Goal: Complete application form: Complete application form

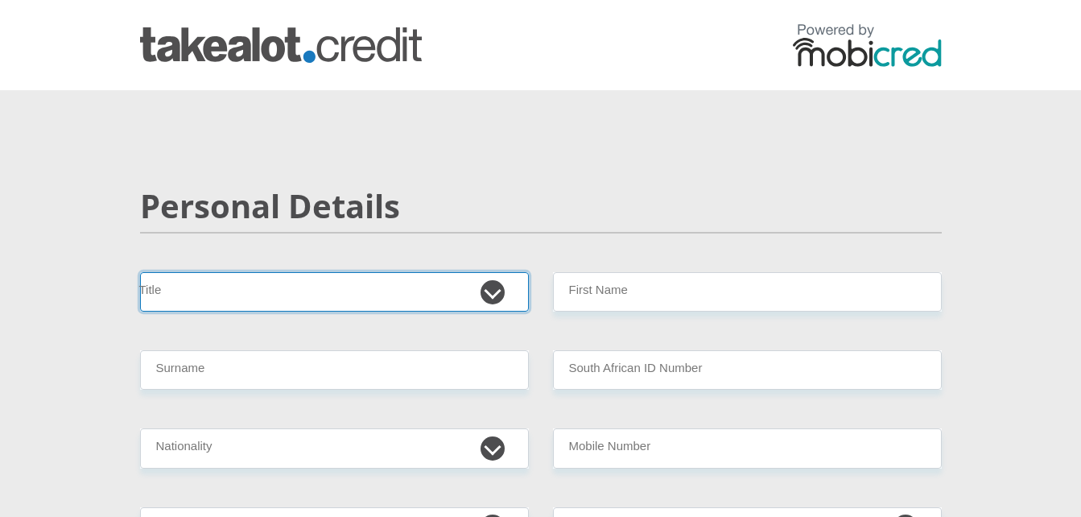
click at [390, 277] on select "Mr Ms Mrs Dr [PERSON_NAME]" at bounding box center [334, 291] width 389 height 39
click at [140, 272] on select "Mr Ms Mrs Dr [PERSON_NAME]" at bounding box center [334, 291] width 389 height 39
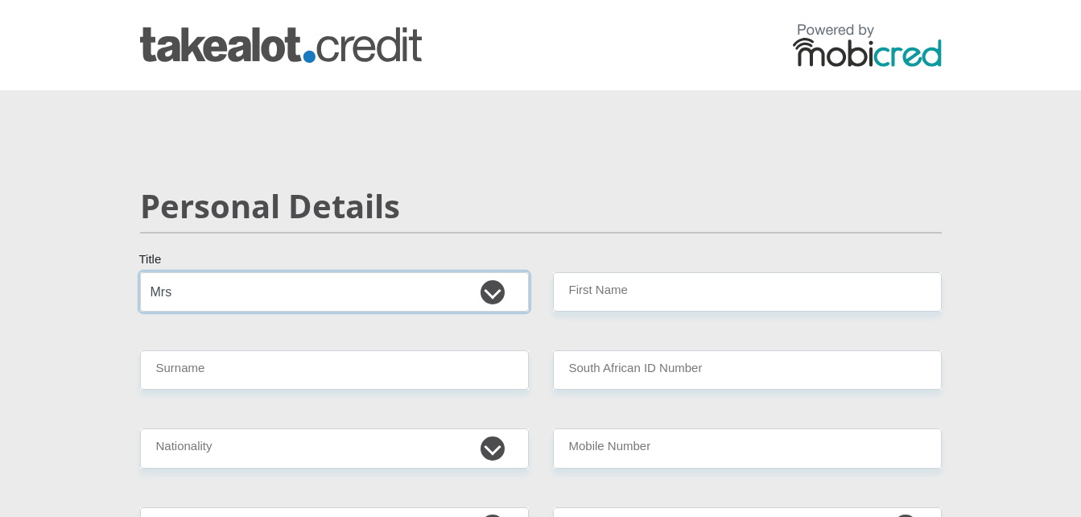
click at [285, 299] on select "Mr Ms Mrs Dr [PERSON_NAME]" at bounding box center [334, 291] width 389 height 39
select select "Ms"
click at [140, 272] on select "Mr Ms Mrs Dr [PERSON_NAME]" at bounding box center [334, 291] width 389 height 39
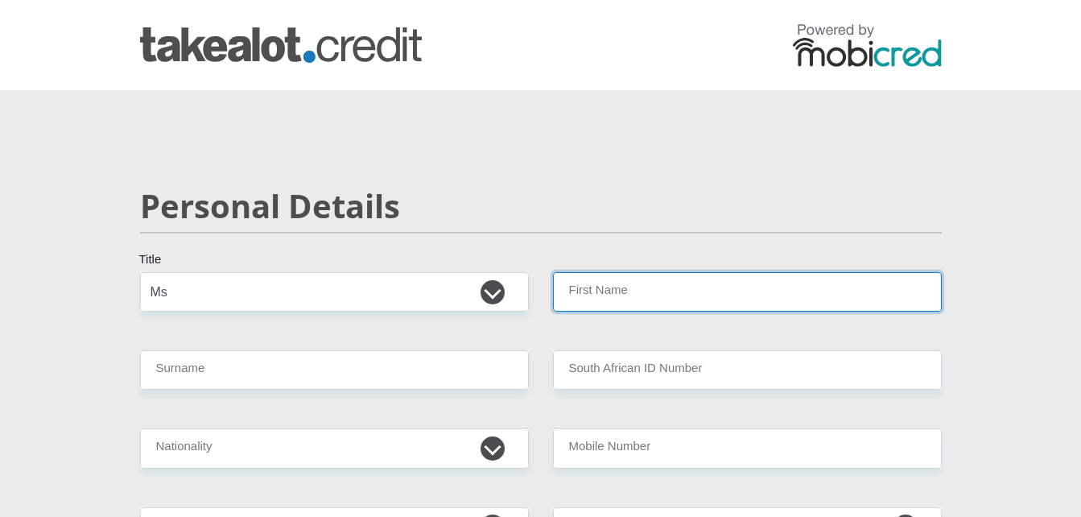
click at [657, 282] on input "First Name" at bounding box center [747, 291] width 389 height 39
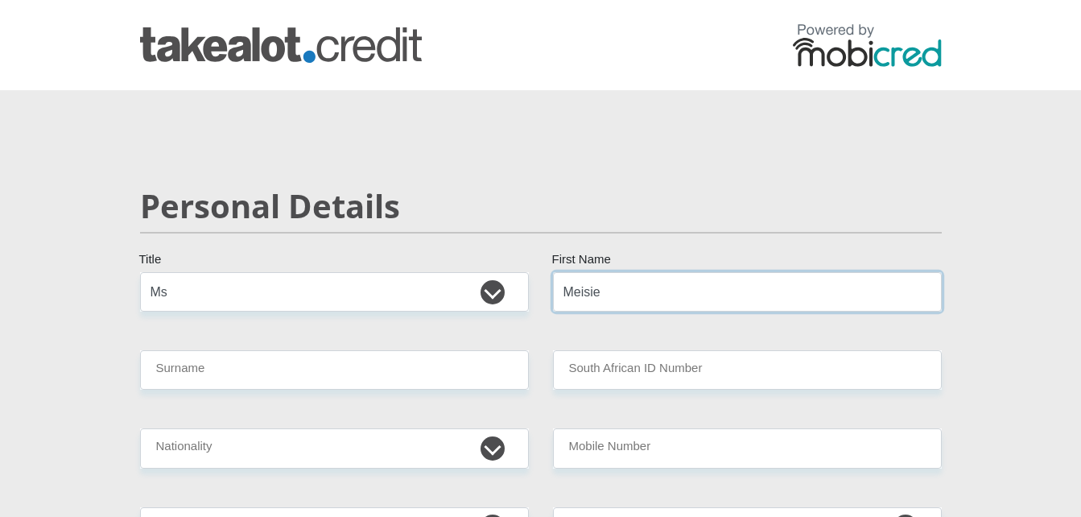
type input "Meisie"
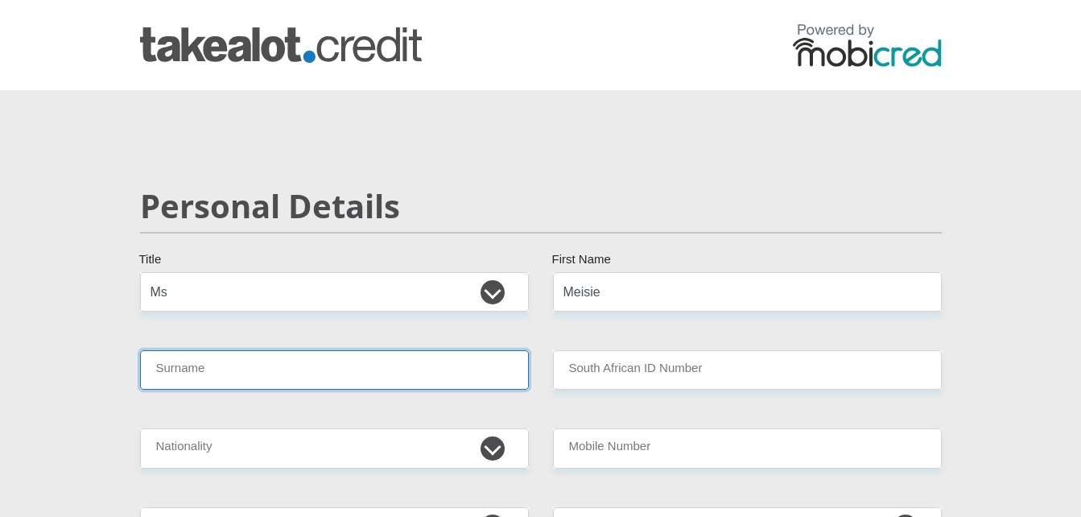
click at [502, 363] on input "Surname" at bounding box center [334, 369] width 389 height 39
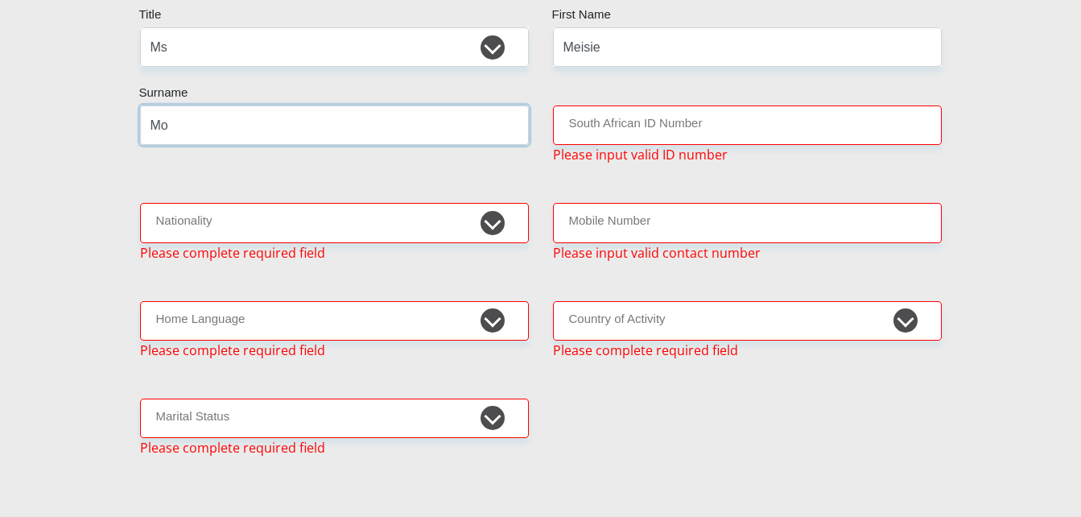
scroll to position [246, 0]
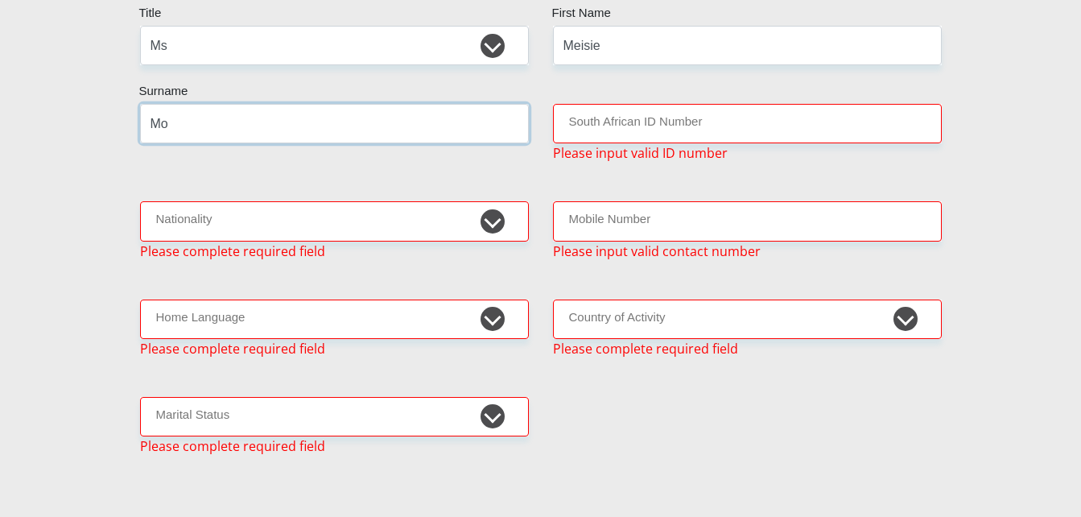
click at [239, 138] on input "Mo" at bounding box center [334, 123] width 389 height 39
type input "Motchabane"
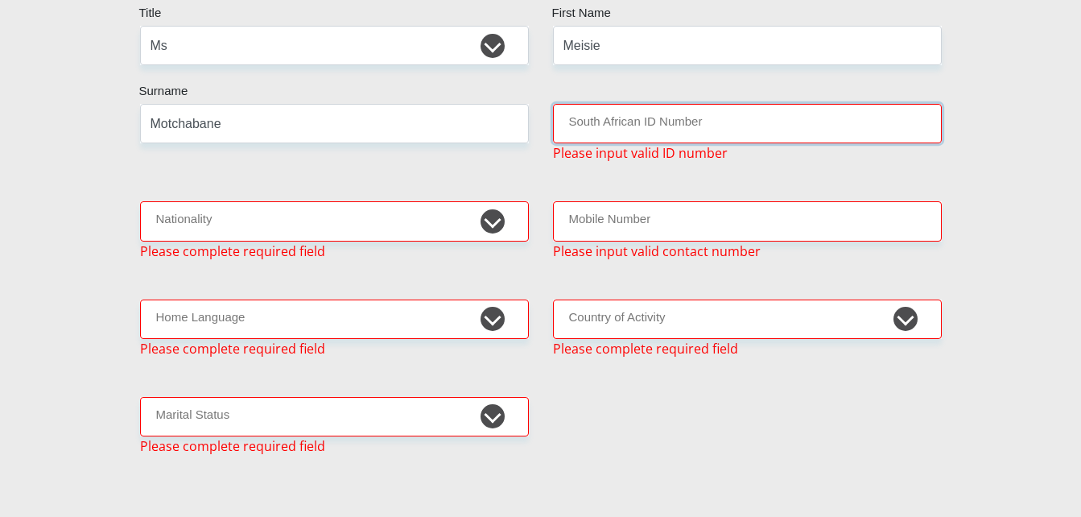
type input "8504256191084"
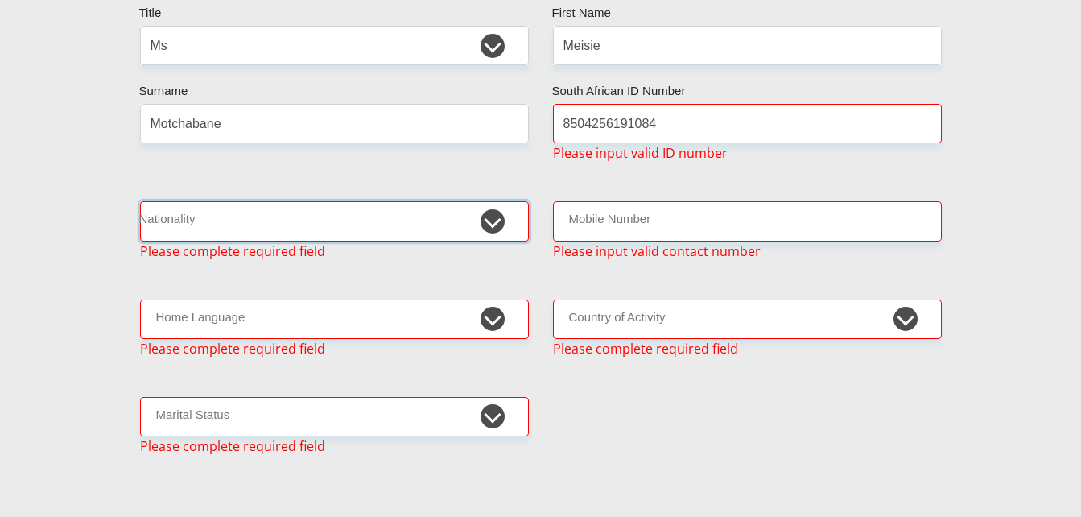
select select "ZAF"
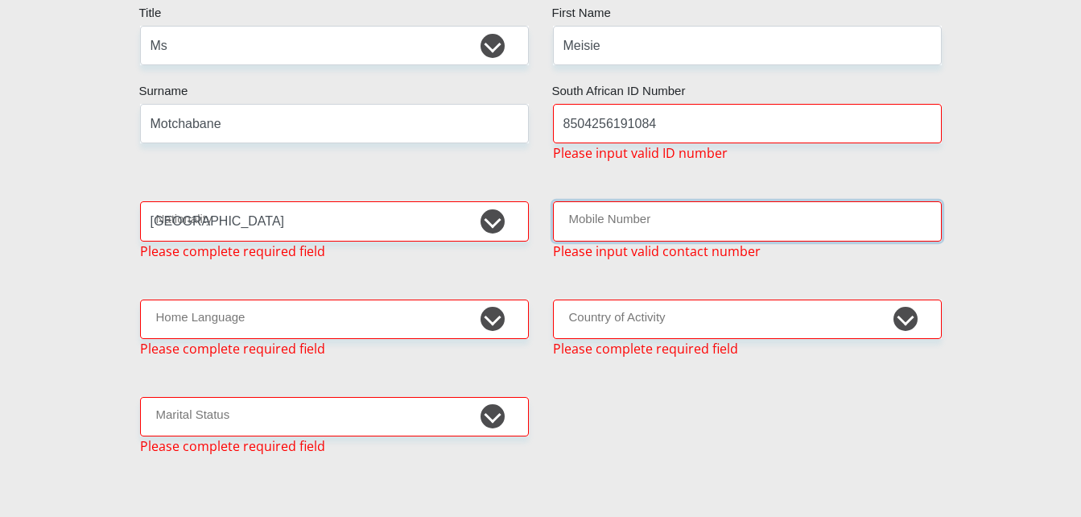
type input "0792144509"
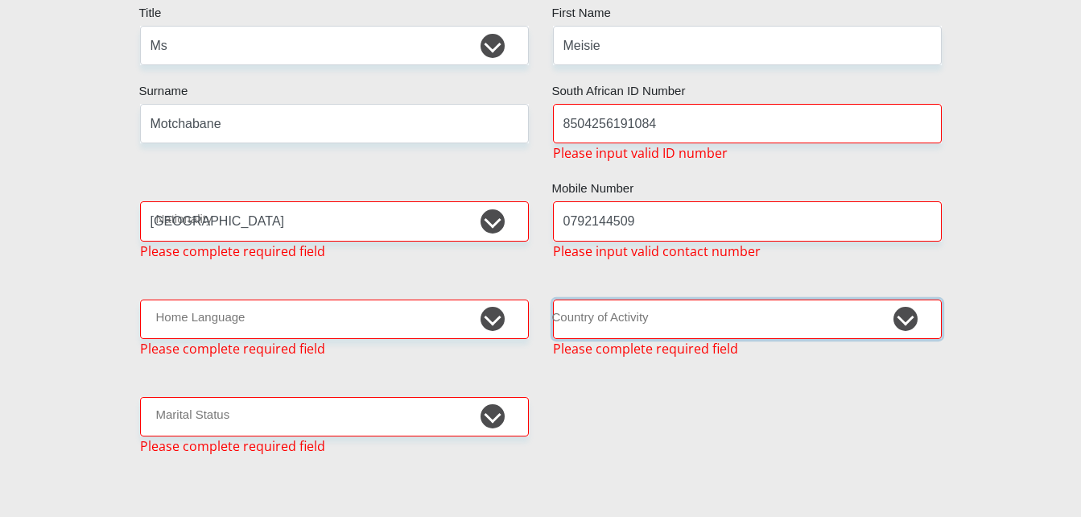
select select "ZAF"
type input "0792144509"
type input "[PERSON_NAME]"
type input "Motchabane"
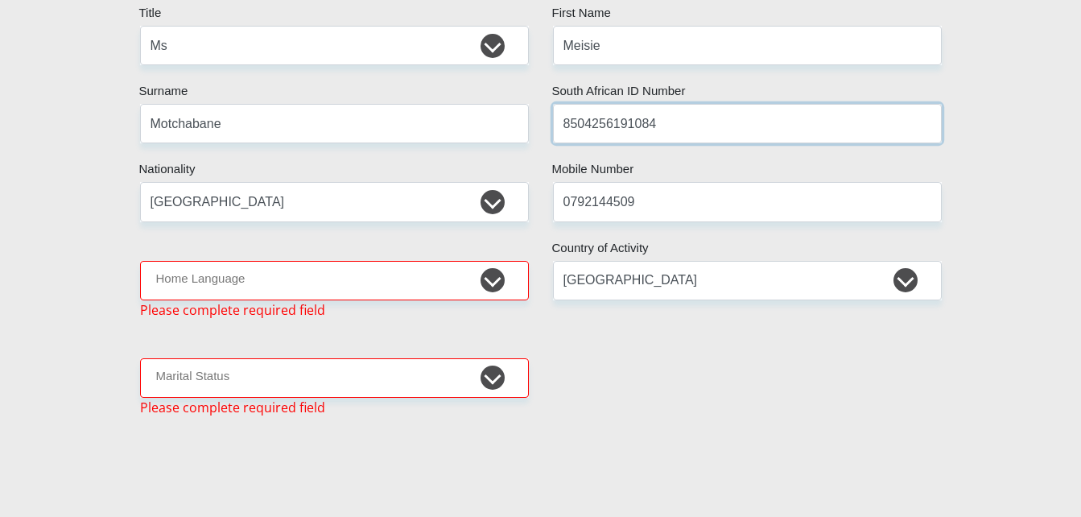
click at [680, 129] on input "8504256191084" at bounding box center [747, 123] width 389 height 39
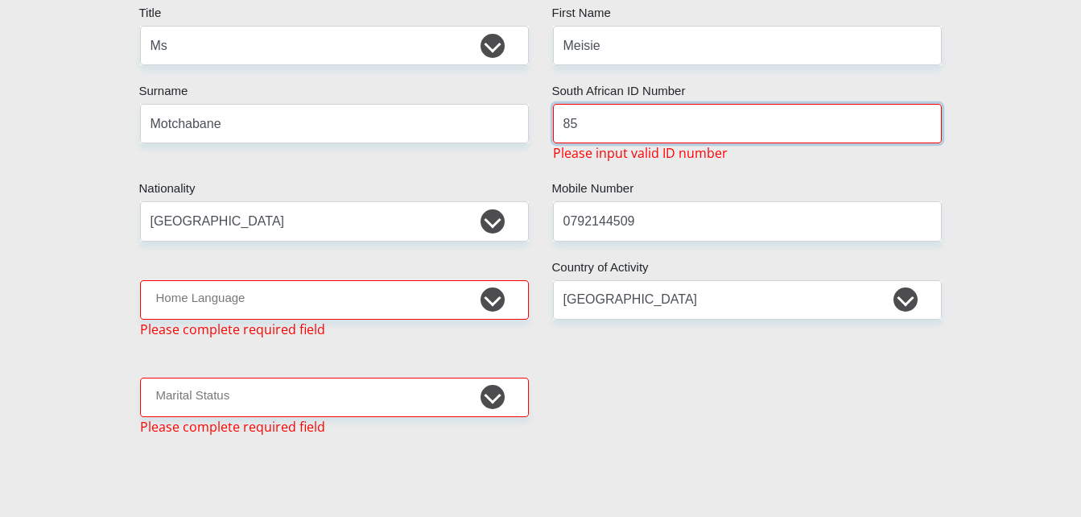
type input "8"
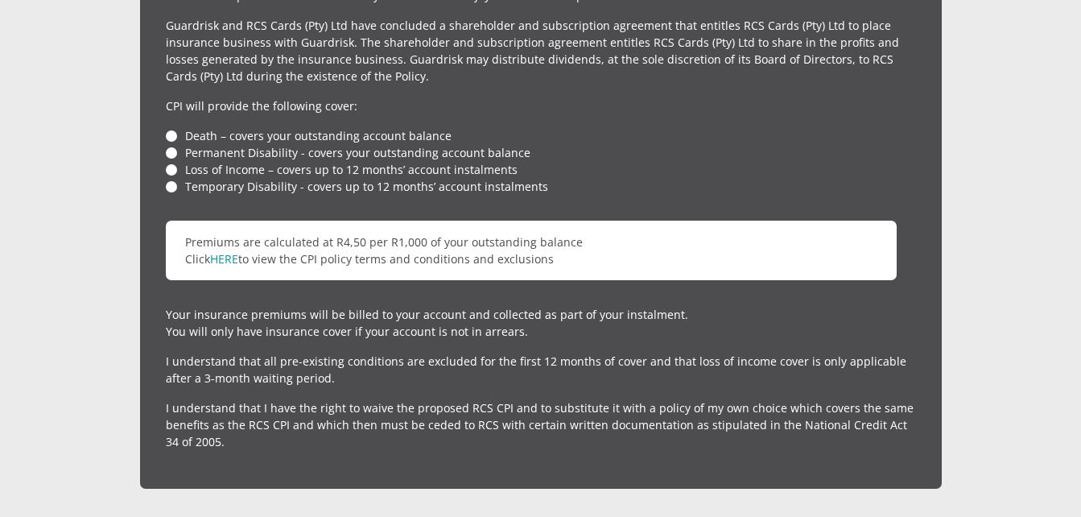
scroll to position [4246, 0]
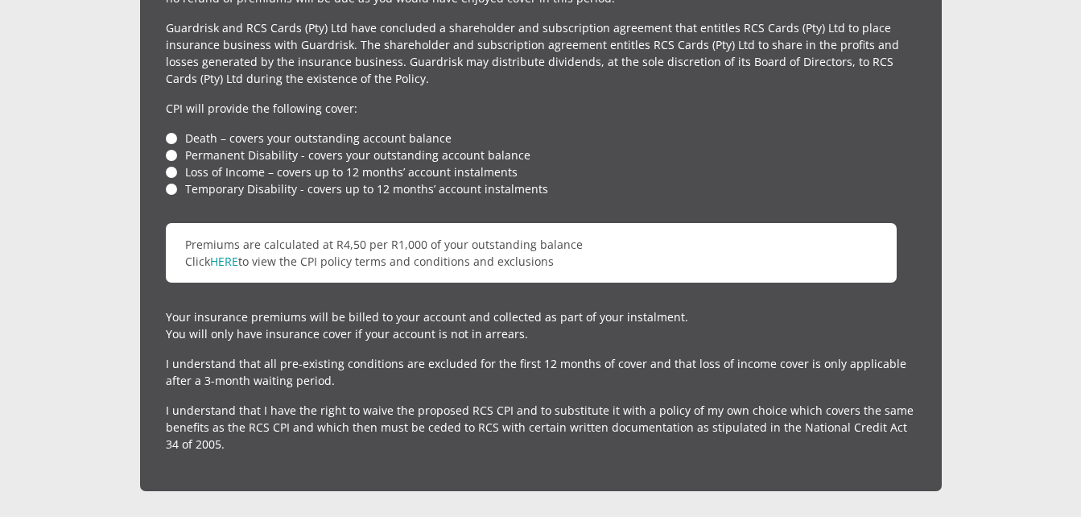
type input "64"
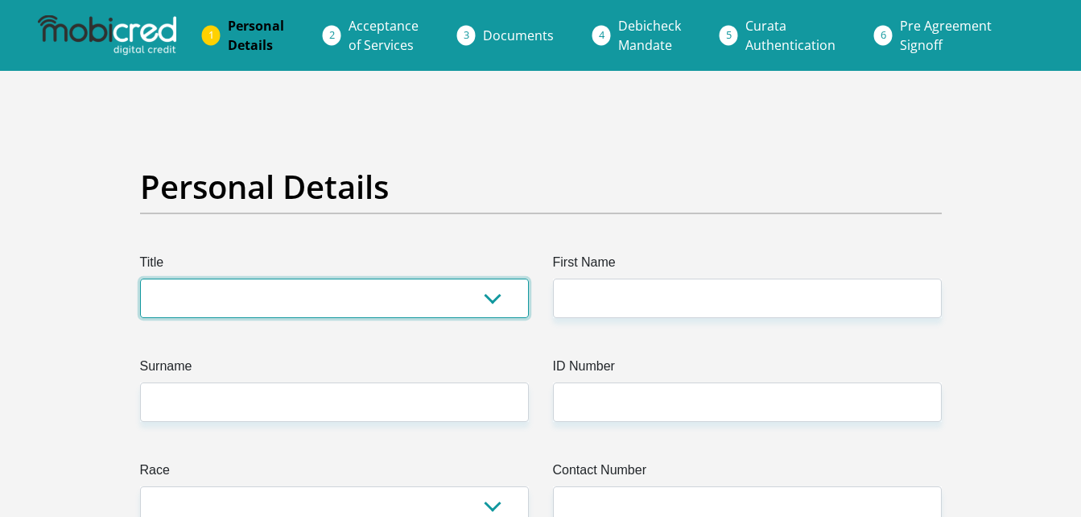
click at [291, 304] on select "Mr Ms Mrs Dr [PERSON_NAME]" at bounding box center [334, 298] width 389 height 39
select select "Ms"
click at [140, 279] on select "Mr Ms Mrs Dr [PERSON_NAME]" at bounding box center [334, 298] width 389 height 39
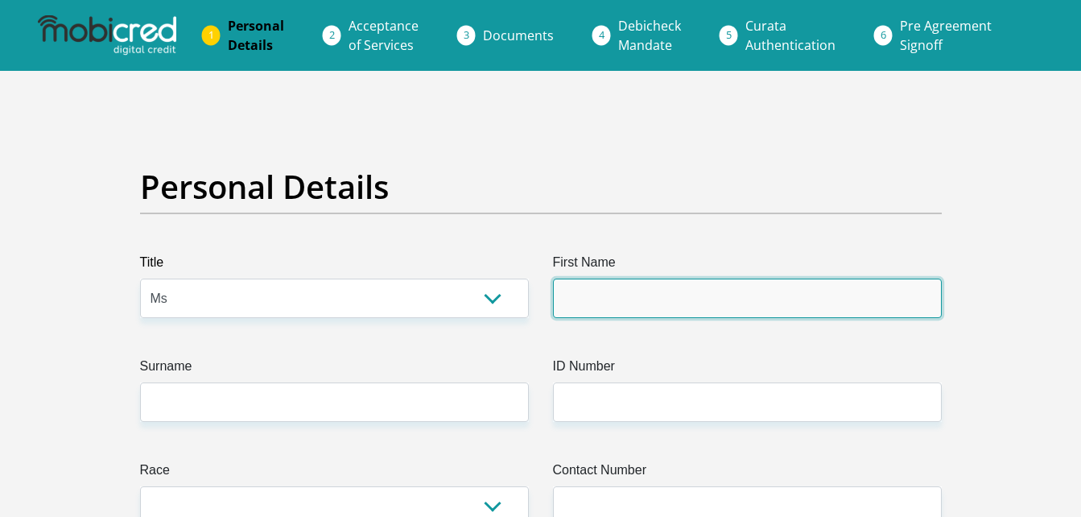
click at [605, 291] on input "First Name" at bounding box center [747, 298] width 389 height 39
type input "BontleOratile"
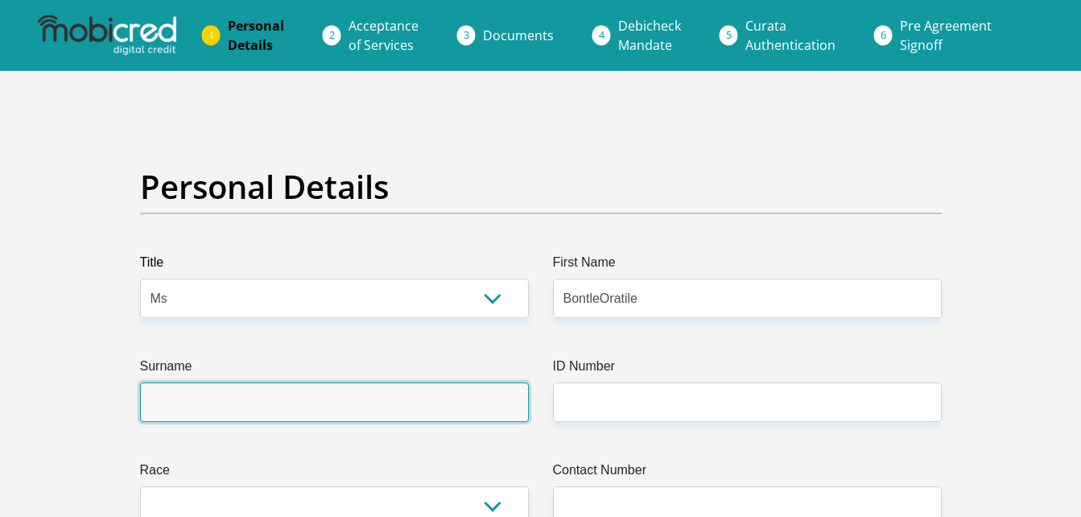
type input "[PERSON_NAME]"
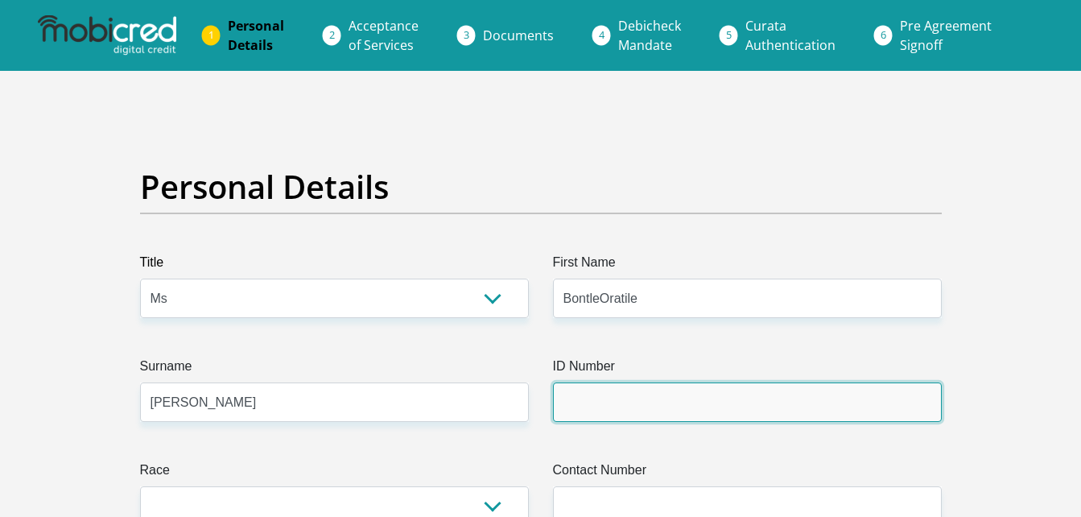
type input "0412180133081"
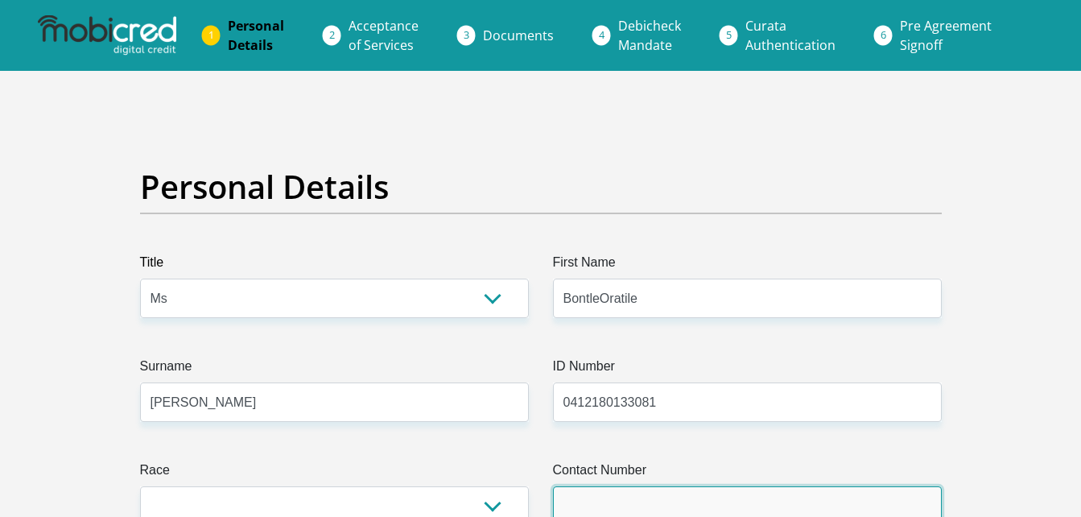
type input "0693042490"
select select "ZAF"
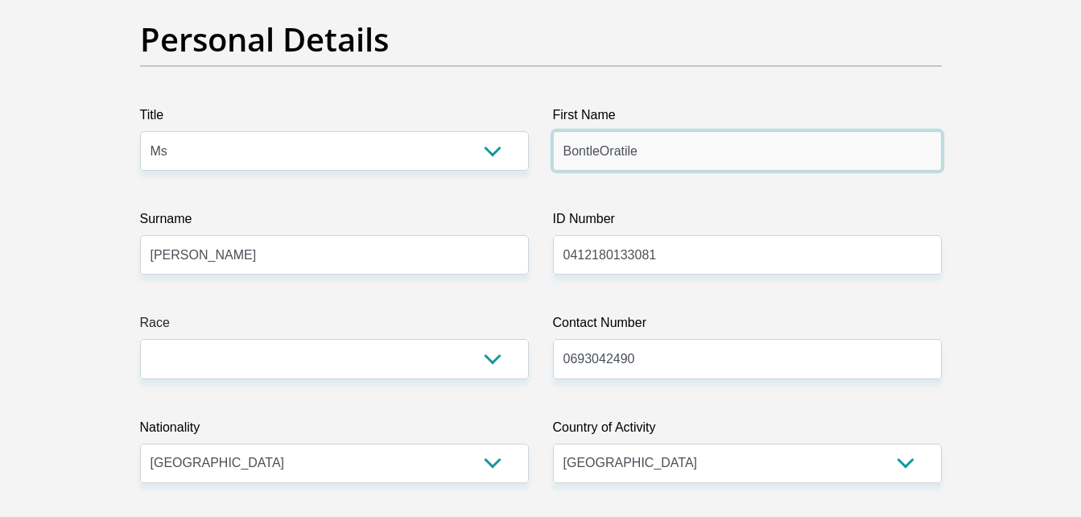
scroll to position [186, 0]
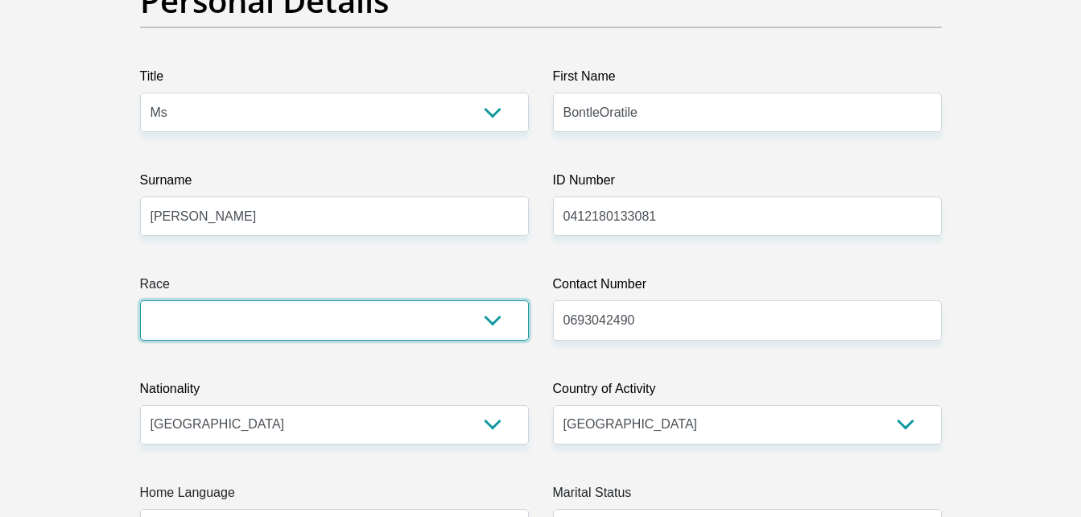
click at [494, 320] on select "Black Coloured Indian White Other" at bounding box center [334, 319] width 389 height 39
select select "1"
click at [140, 300] on select "Black Coloured Indian White Other" at bounding box center [334, 319] width 389 height 39
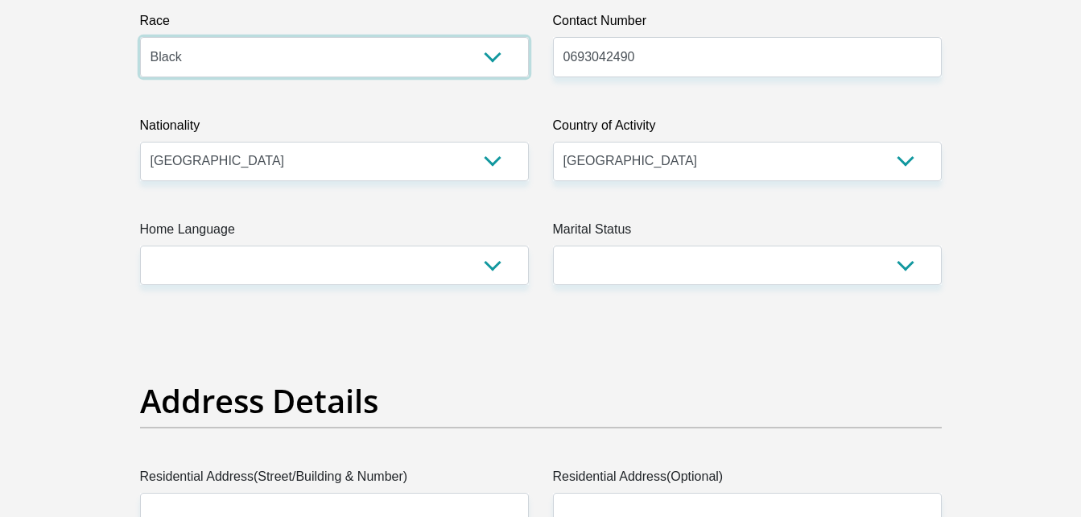
scroll to position [451, 0]
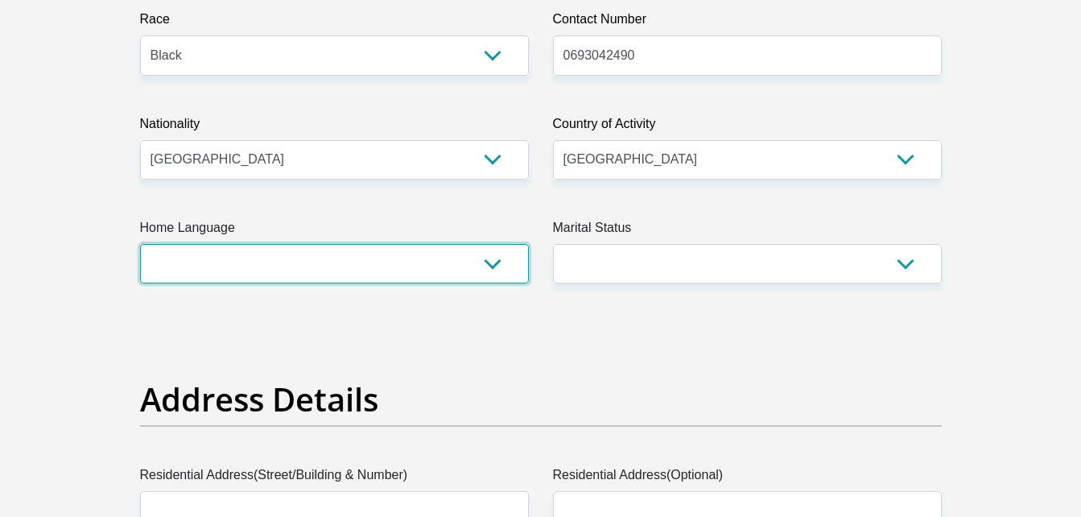
click at [417, 244] on select "Afrikaans English Sepedi South Ndebele Southern Sotho Swati Tsonga Tswana Venda…" at bounding box center [334, 263] width 389 height 39
select select "sot"
click at [140, 244] on select "Afrikaans English Sepedi South Ndebele Southern Sotho Swati Tsonga Tswana Venda…" at bounding box center [334, 263] width 389 height 39
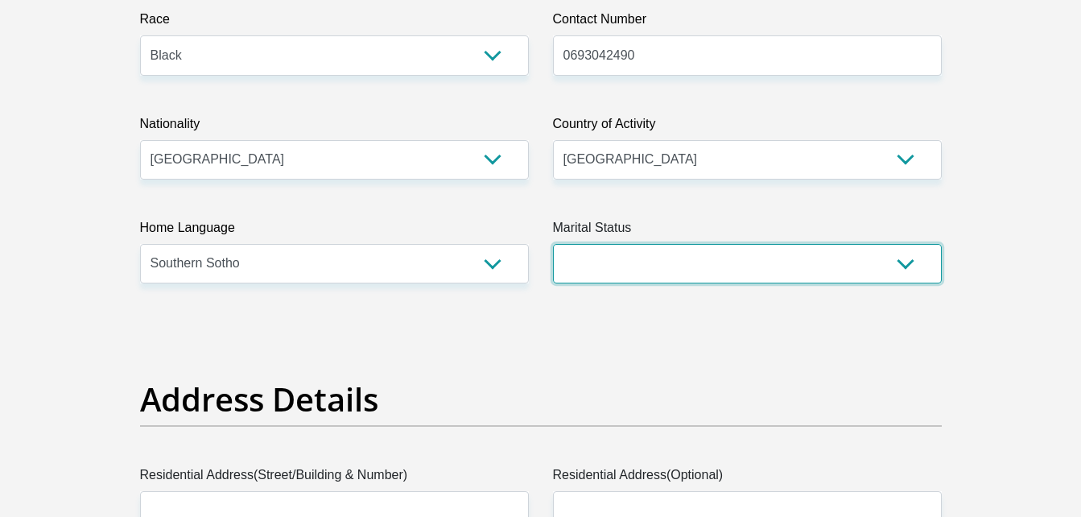
click at [647, 262] on select "Married ANC Single Divorced Widowed Married COP or Customary Law" at bounding box center [747, 263] width 389 height 39
select select "2"
click at [553, 244] on select "Married ANC Single Divorced Widowed Married COP or Customary Law" at bounding box center [747, 263] width 389 height 39
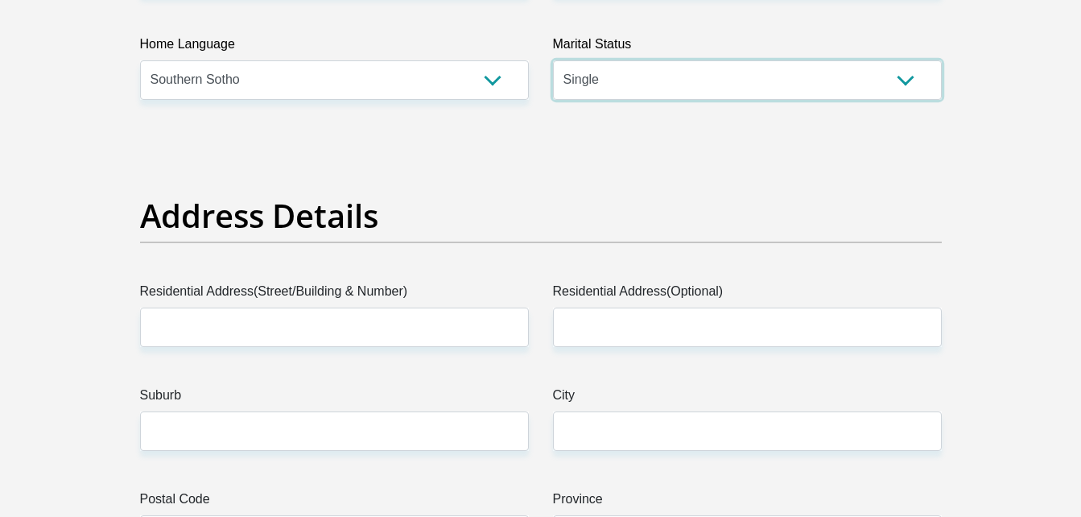
scroll to position [712, 0]
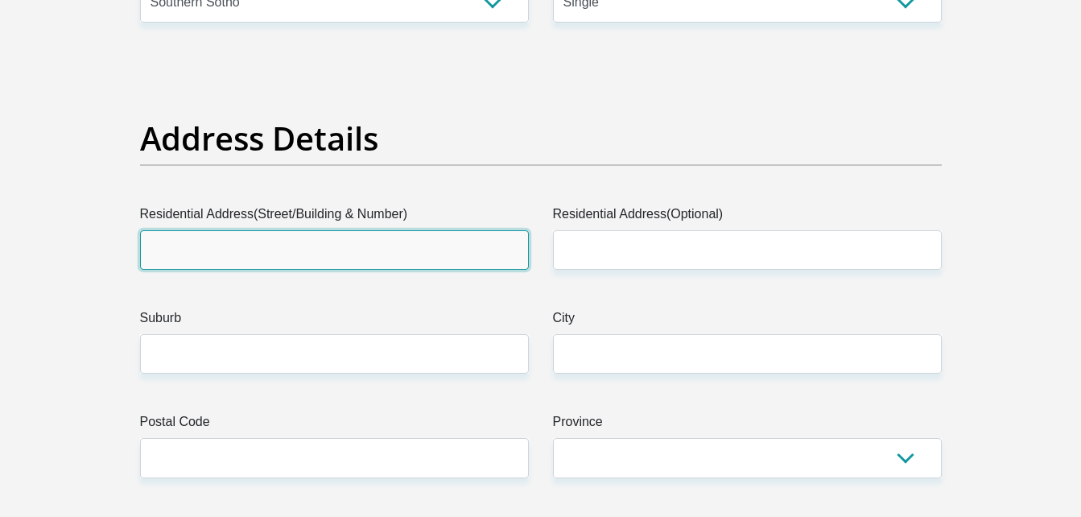
click at [458, 249] on input "Residential Address(Street/Building & Number)" at bounding box center [334, 249] width 389 height 39
type input "[STREET_ADDRESS]"
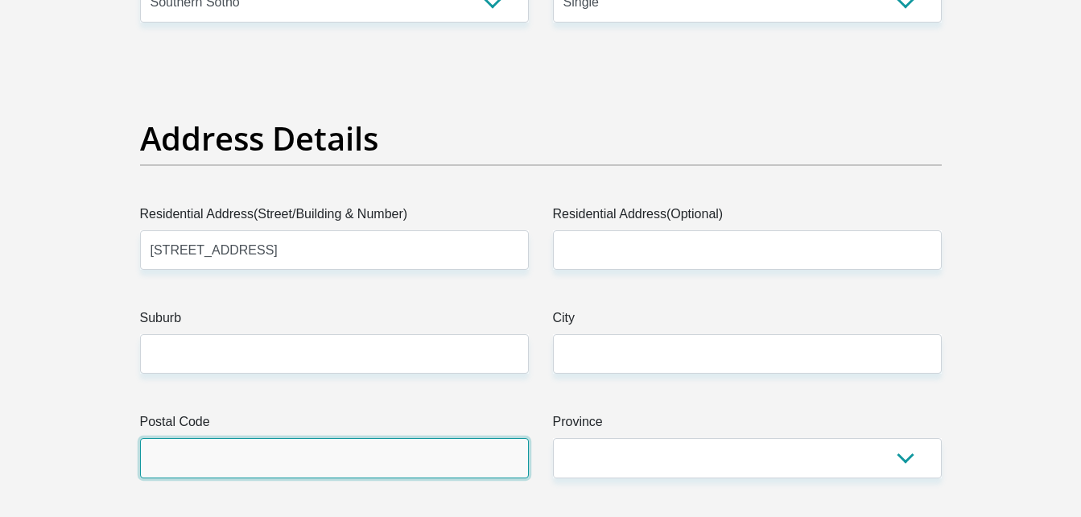
type input "1861"
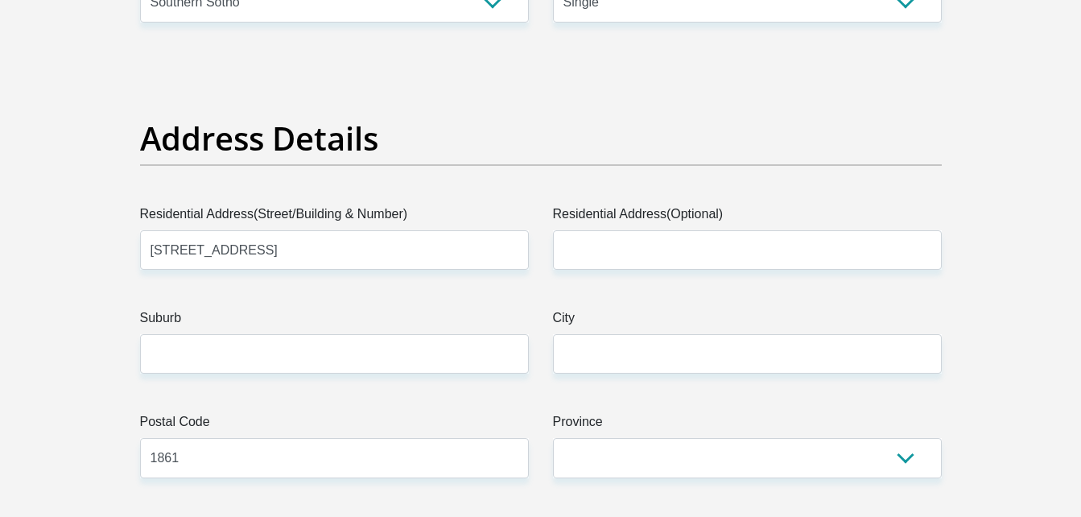
type input "[EMAIL_ADDRESS][DOMAIN_NAME]"
type input "275318611861"
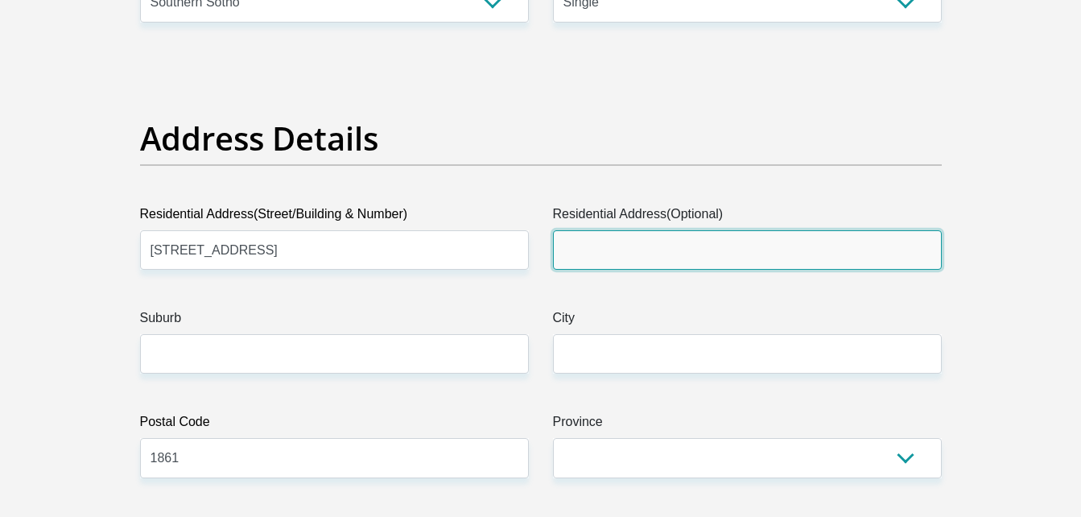
click at [681, 237] on input "Residential Address(Optional)" at bounding box center [747, 249] width 389 height 39
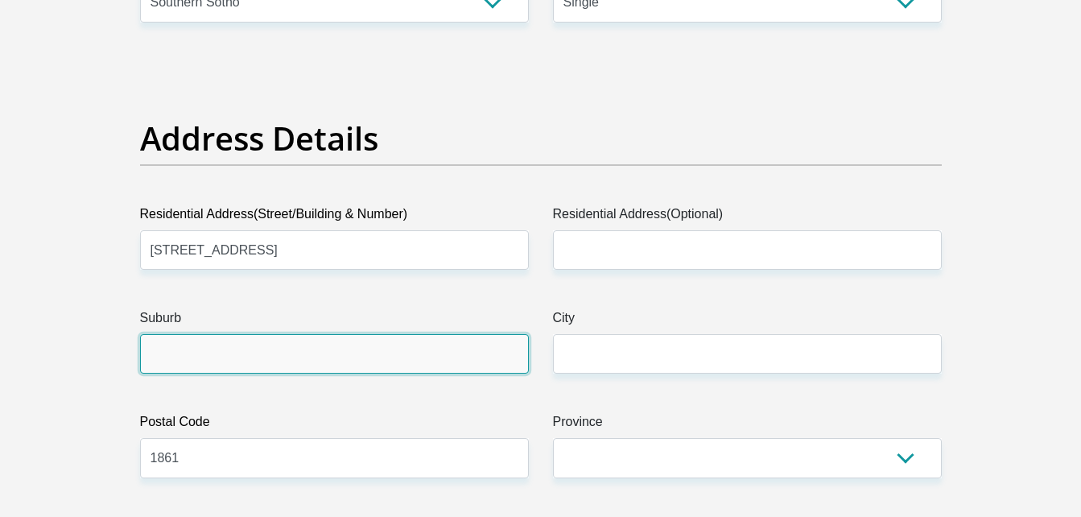
click at [453, 359] on input "Suburb" at bounding box center [334, 353] width 389 height 39
type input "[GEOGRAPHIC_DATA]"
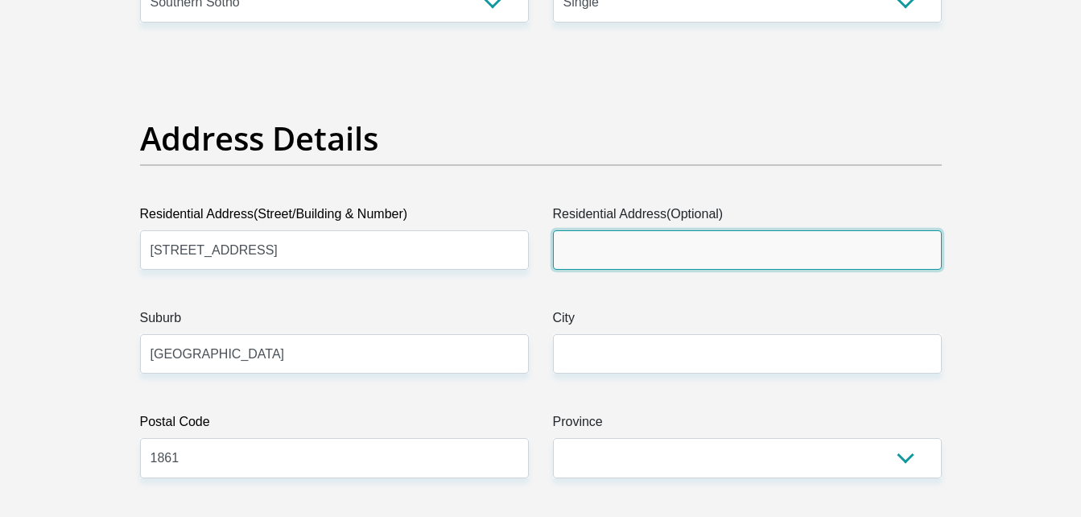
type input "Naledi, Soweto"
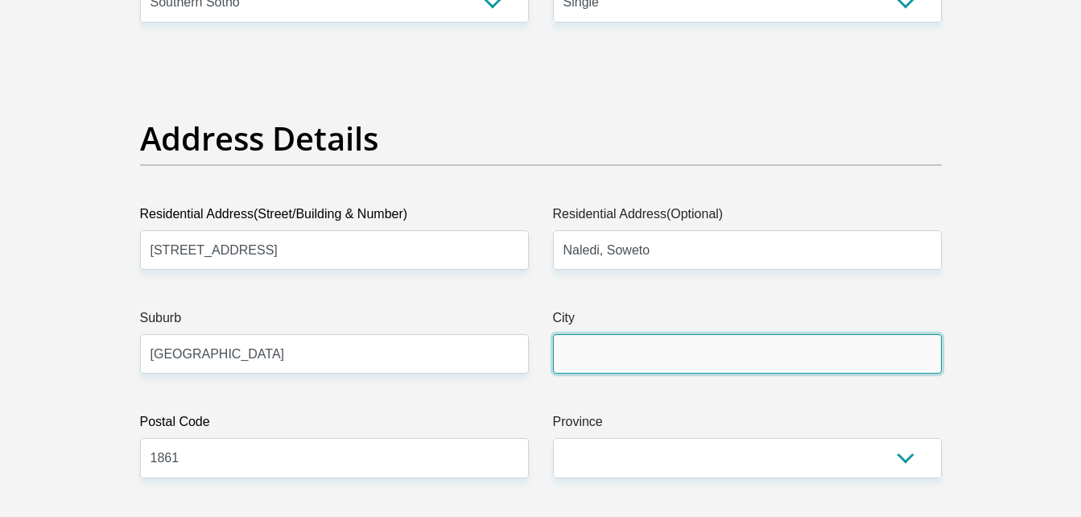
type input "[GEOGRAPHIC_DATA]"
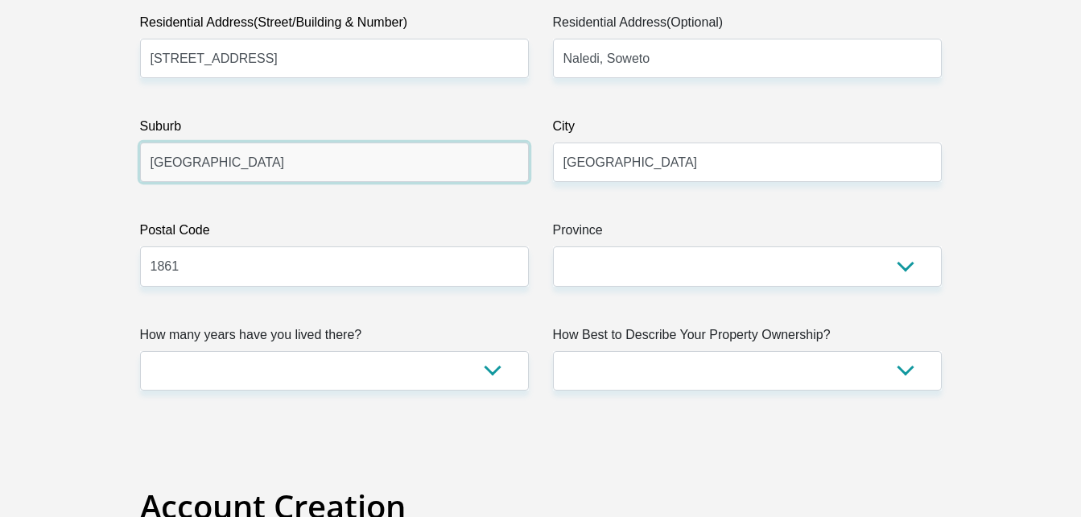
scroll to position [915, 0]
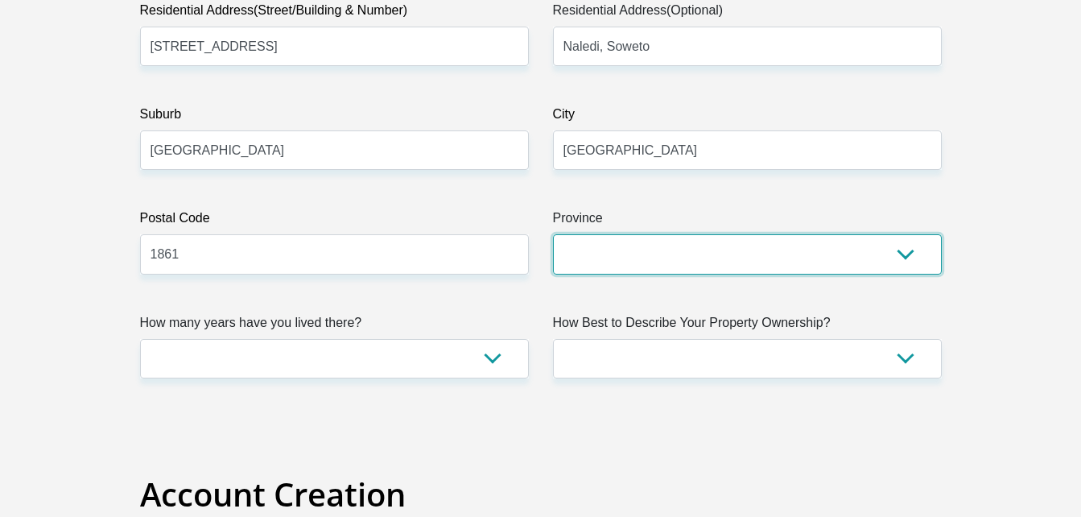
click at [628, 246] on select "Eastern Cape Free State [GEOGRAPHIC_DATA] [GEOGRAPHIC_DATA][DATE] [GEOGRAPHIC_D…" at bounding box center [747, 253] width 389 height 39
select select "Gauteng"
click at [553, 234] on select "Eastern Cape Free State [GEOGRAPHIC_DATA] [GEOGRAPHIC_DATA][DATE] [GEOGRAPHIC_D…" at bounding box center [747, 253] width 389 height 39
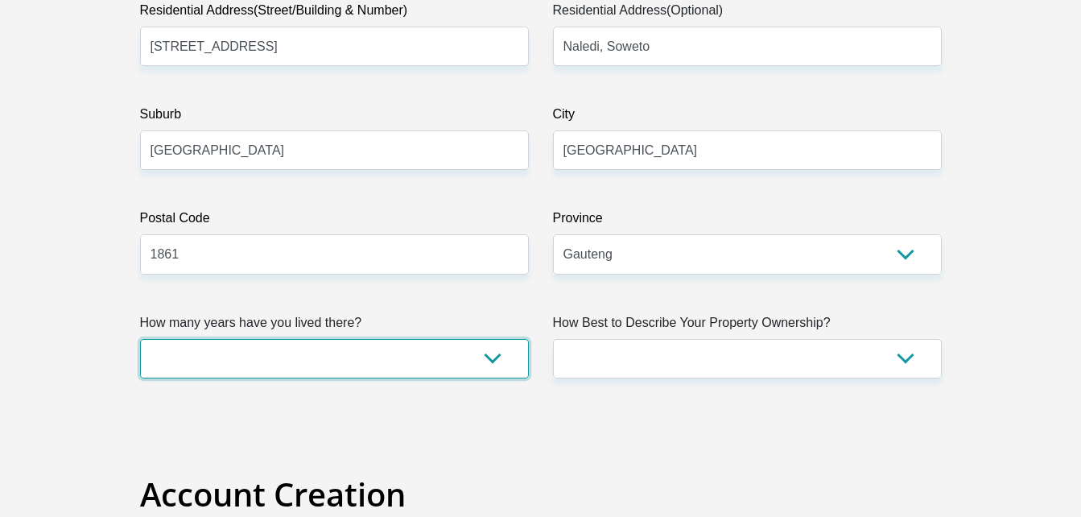
click at [507, 361] on select "less than 1 year 1-3 years 3-5 years 5+ years" at bounding box center [334, 358] width 389 height 39
select select "5"
click at [140, 339] on select "less than 1 year 1-3 years 3-5 years 5+ years" at bounding box center [334, 358] width 389 height 39
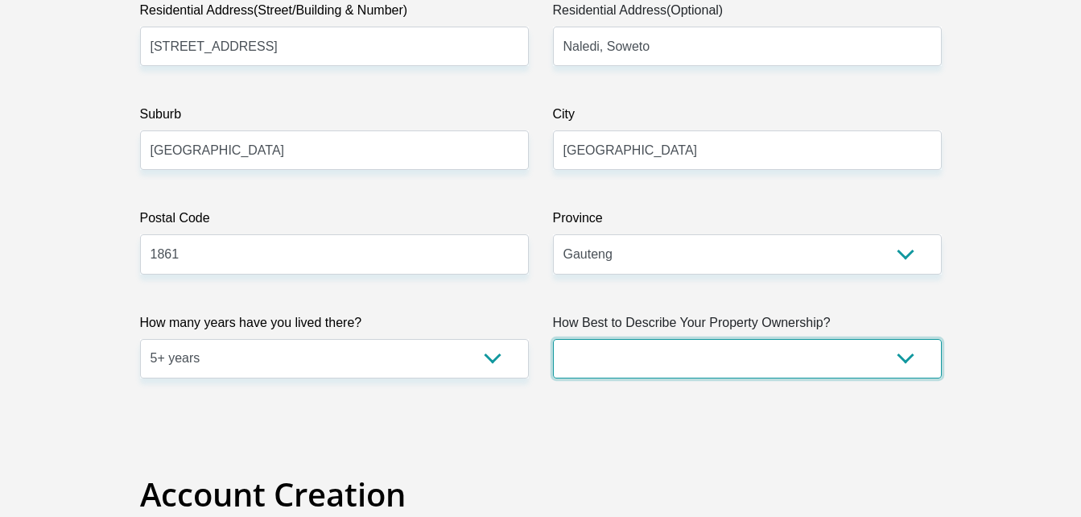
click at [645, 360] on select "Owned Rented Family Owned Company Dwelling" at bounding box center [747, 358] width 389 height 39
select select "parents"
click at [553, 339] on select "Owned Rented Family Owned Company Dwelling" at bounding box center [747, 358] width 389 height 39
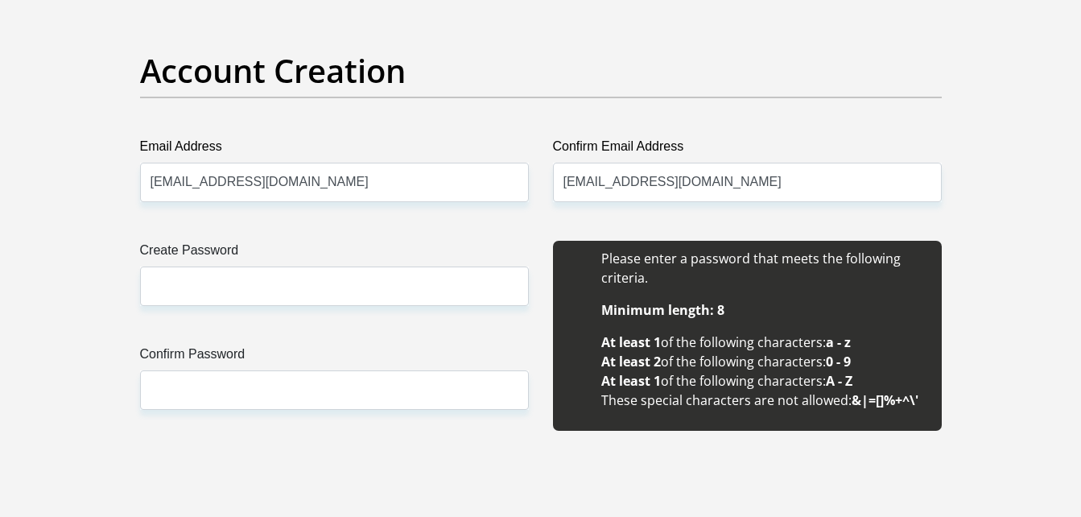
scroll to position [1346, 0]
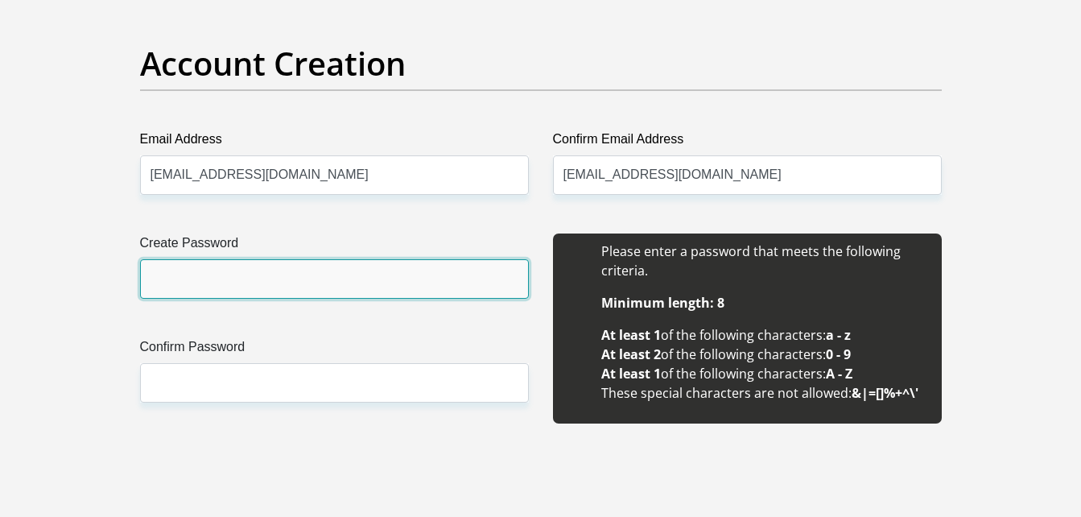
click at [371, 285] on input "Create Password" at bounding box center [334, 278] width 389 height 39
type input "("
type input "Oratile@12"
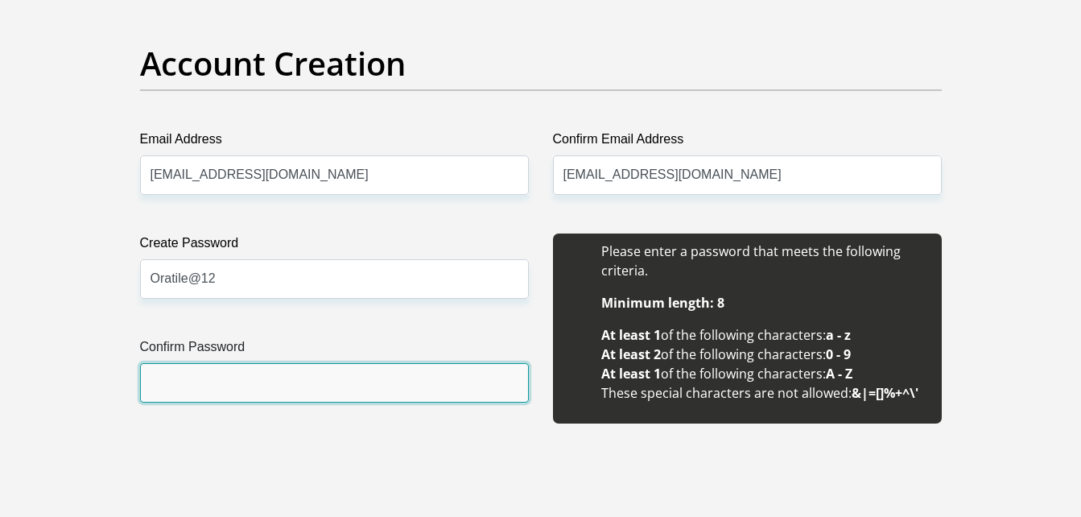
click at [285, 382] on input "Confirm Password" at bounding box center [334, 382] width 389 height 39
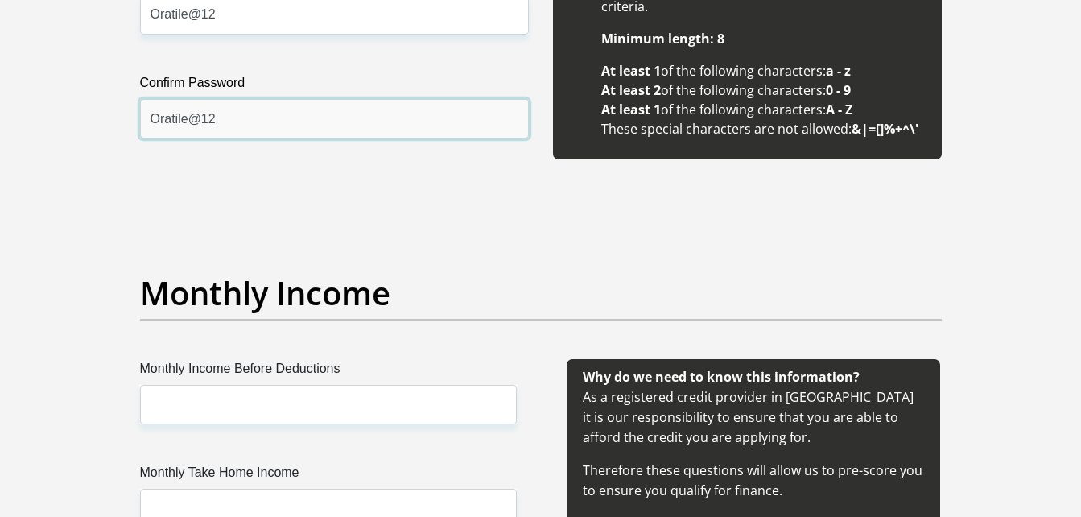
scroll to position [1613, 0]
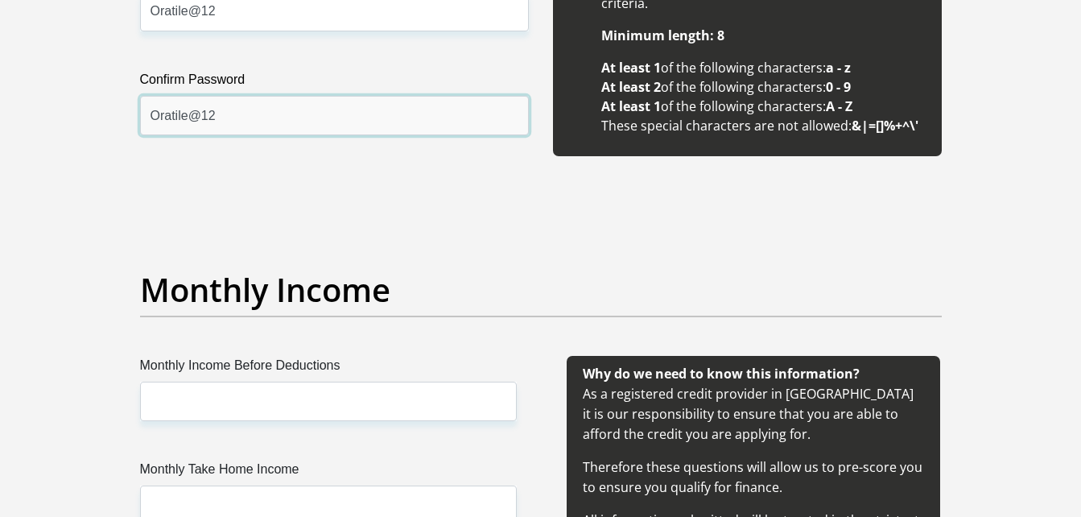
type input "Oratile@12"
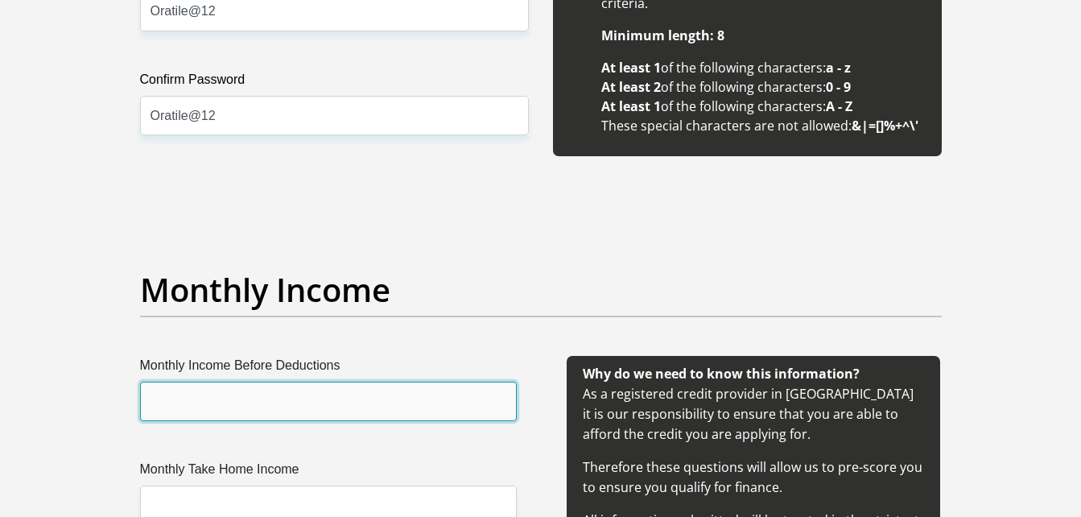
click at [279, 393] on input "Monthly Income Before Deductions" at bounding box center [328, 401] width 377 height 39
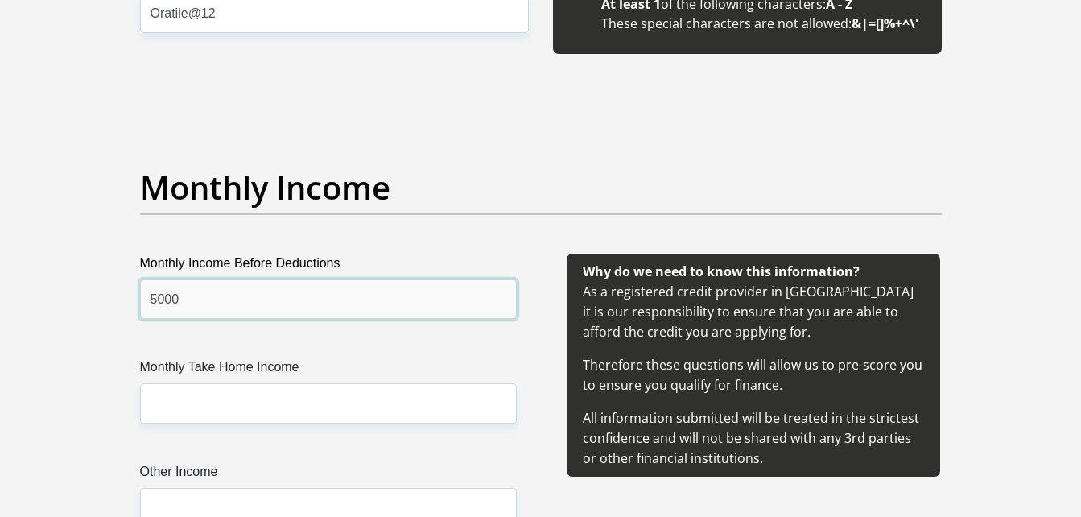
scroll to position [1725, 0]
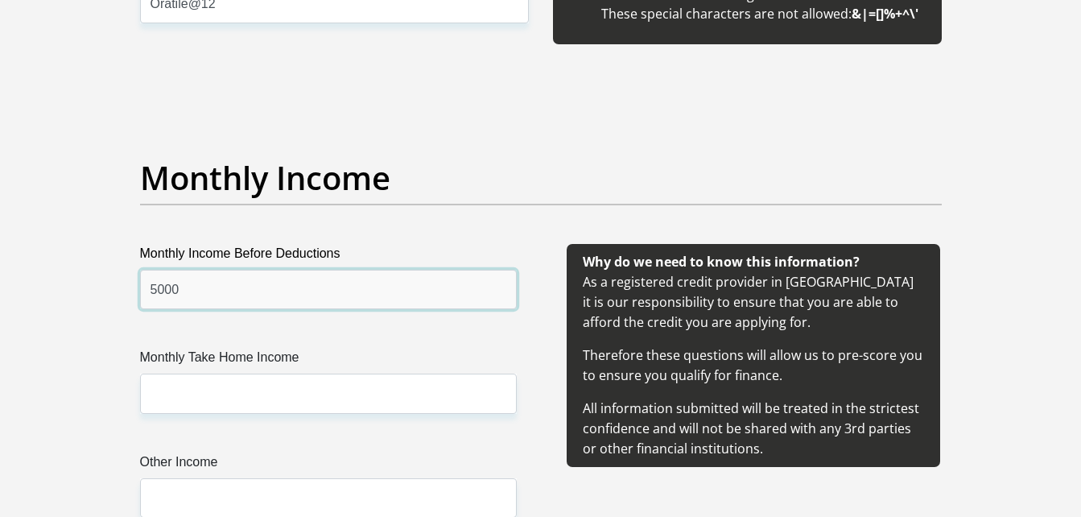
type input "5000"
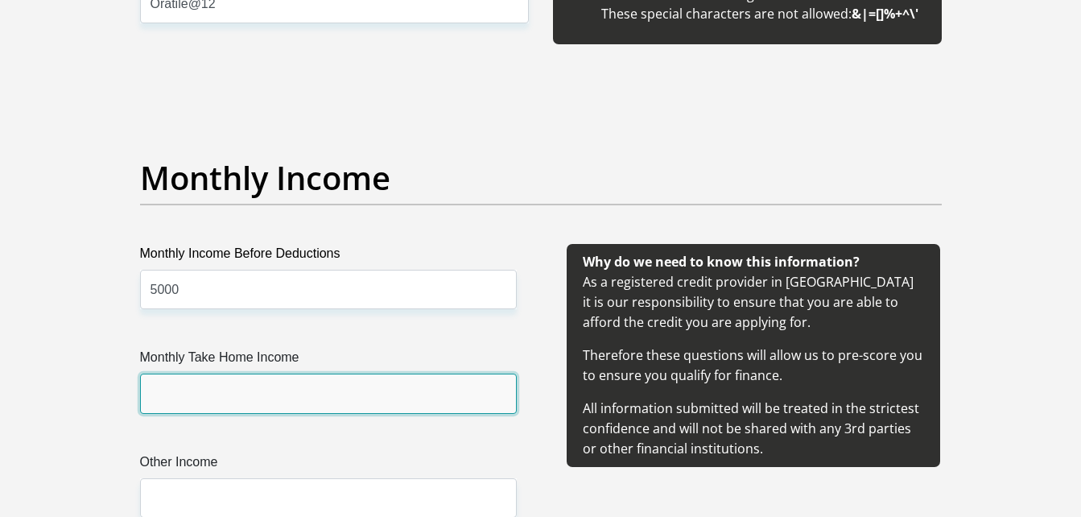
click at [279, 393] on input "Monthly Take Home Income" at bounding box center [328, 393] width 377 height 39
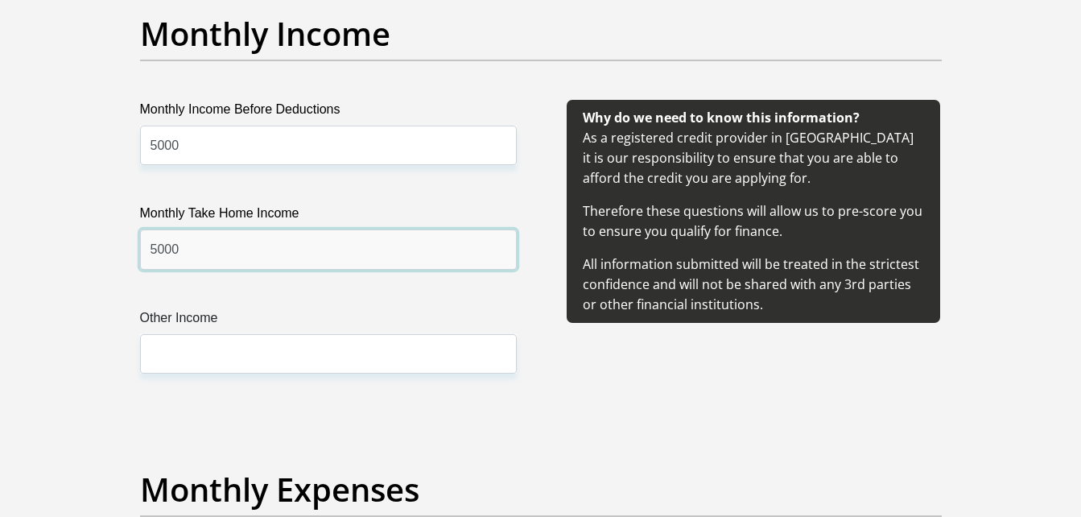
scroll to position [1870, 0]
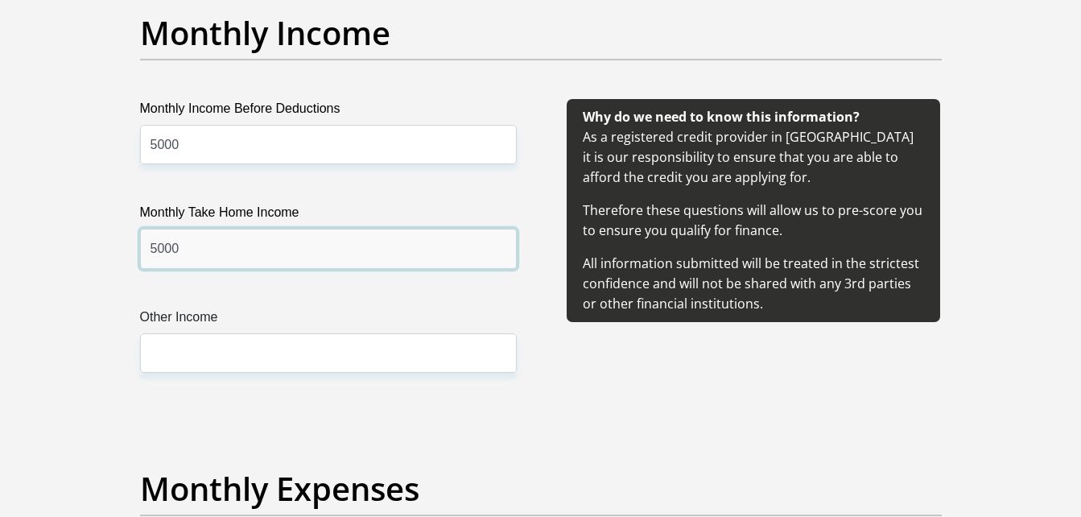
type input "5000"
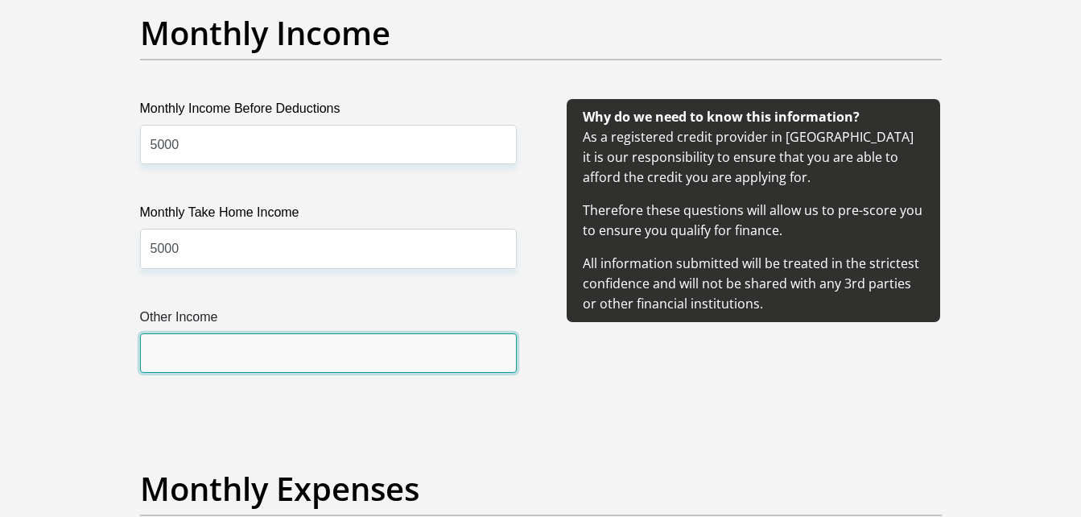
click at [281, 370] on input "Other Income" at bounding box center [328, 352] width 377 height 39
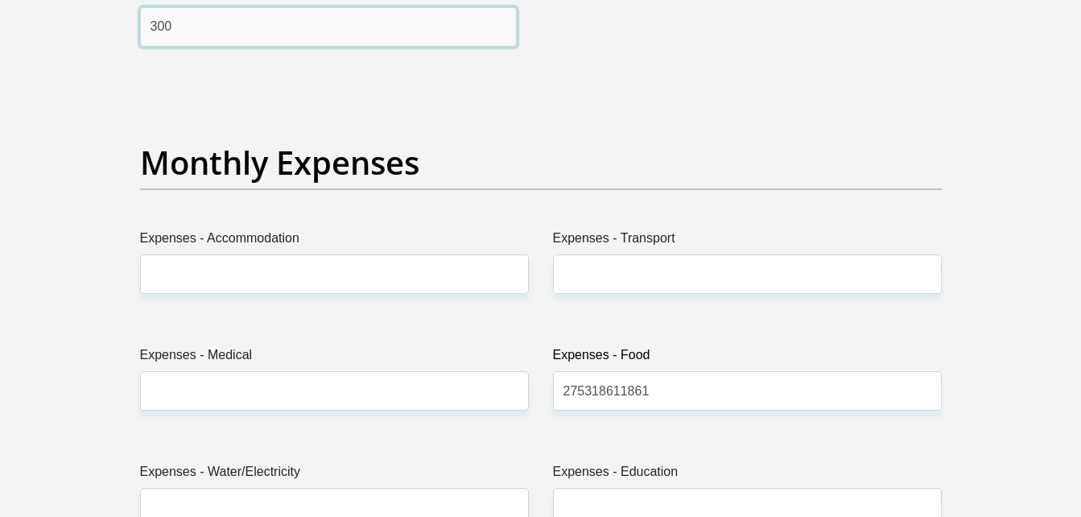
scroll to position [2197, 0]
type input "300"
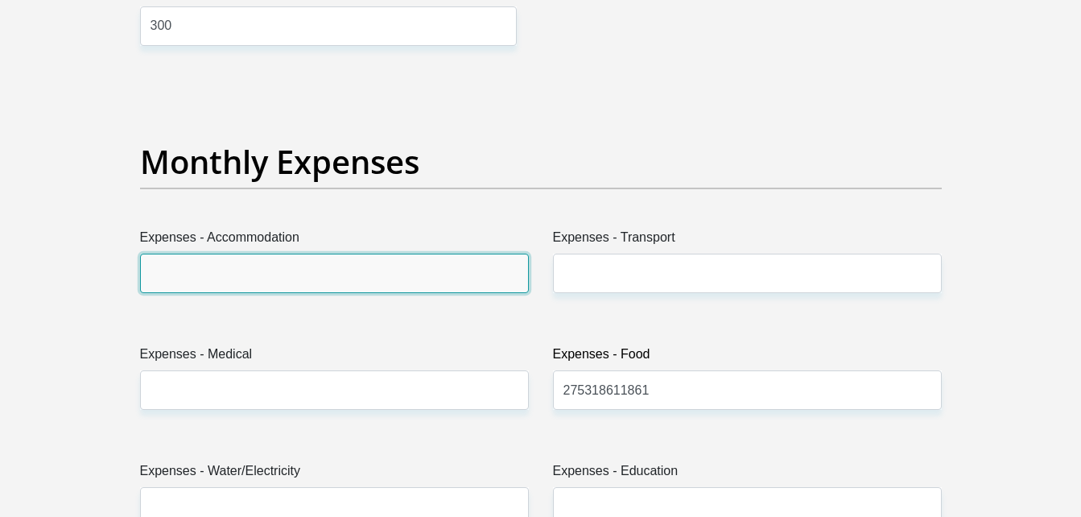
click at [312, 277] on input "Expenses - Accommodation" at bounding box center [334, 273] width 389 height 39
type input "1000"
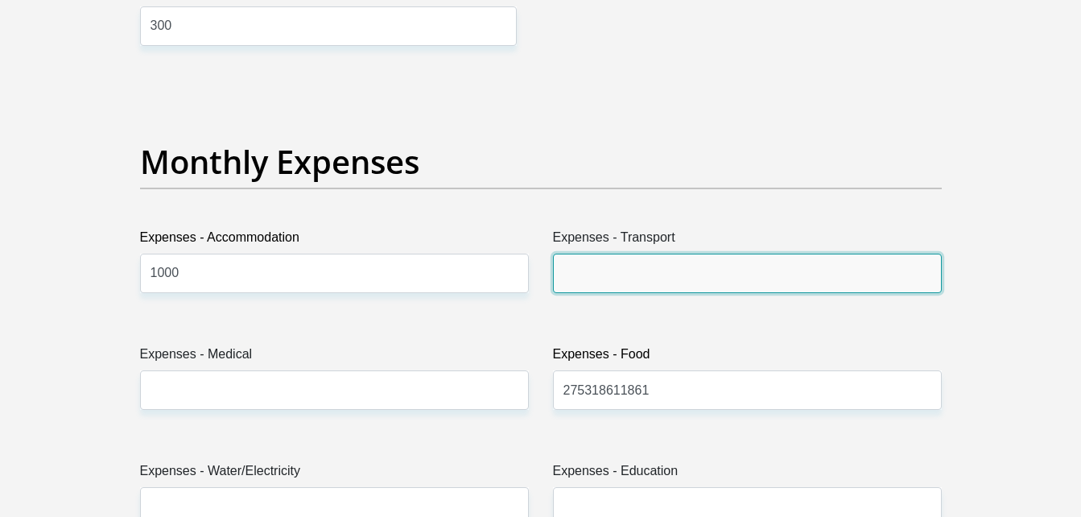
click at [630, 254] on input "Expenses - Transport" at bounding box center [747, 273] width 389 height 39
type input "00"
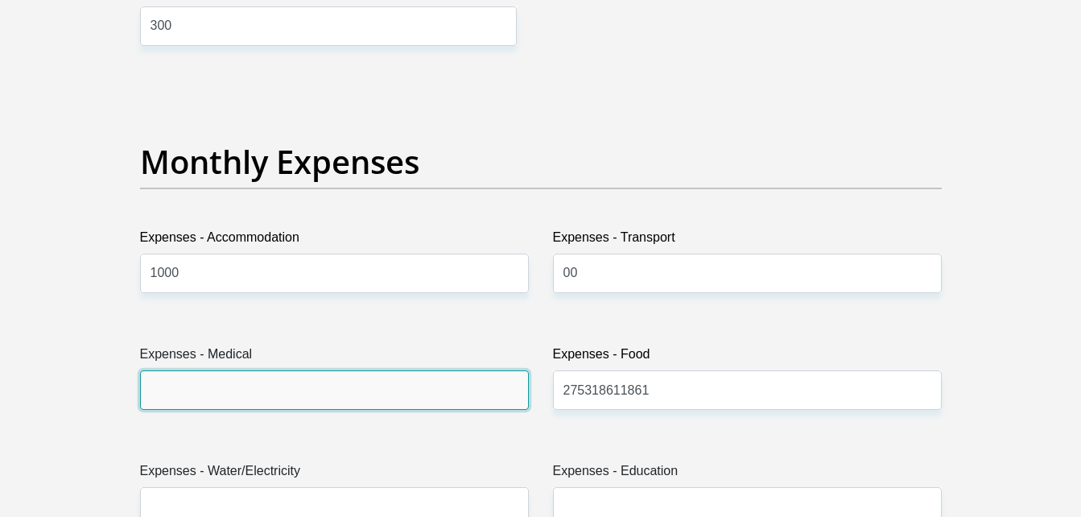
click at [481, 403] on input "Expenses - Medical" at bounding box center [334, 389] width 389 height 39
type input "00"
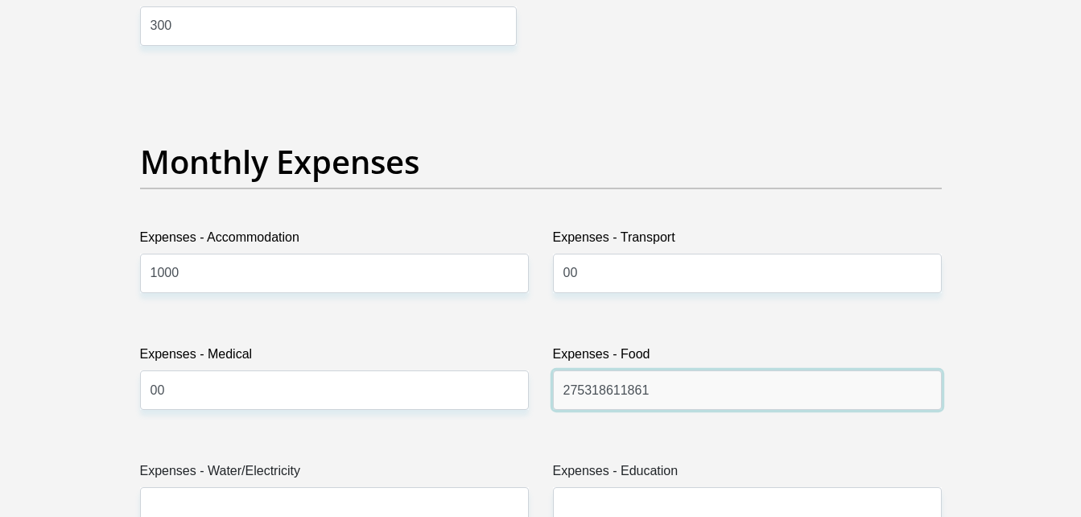
click at [683, 378] on input "275318611861" at bounding box center [747, 389] width 389 height 39
type input "2"
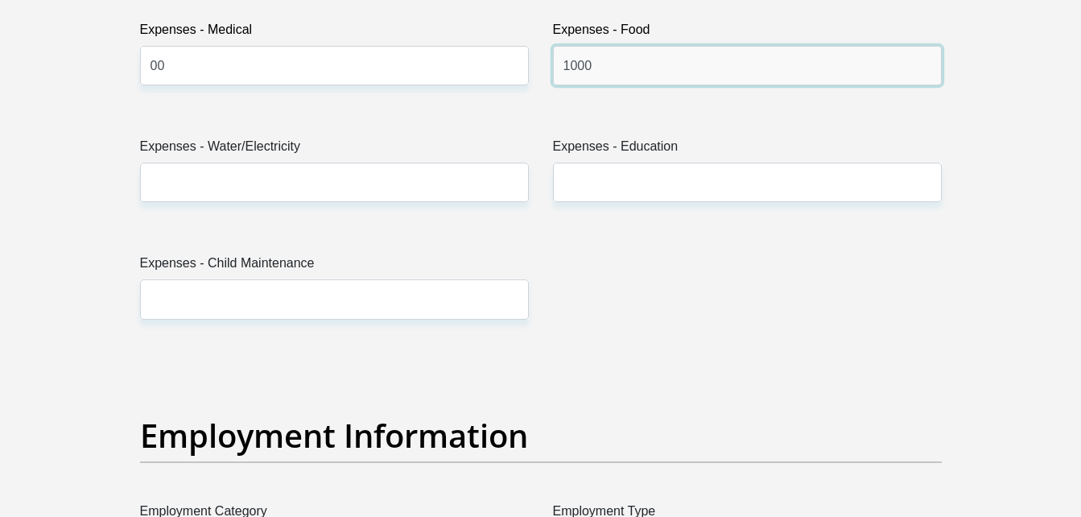
scroll to position [2525, 0]
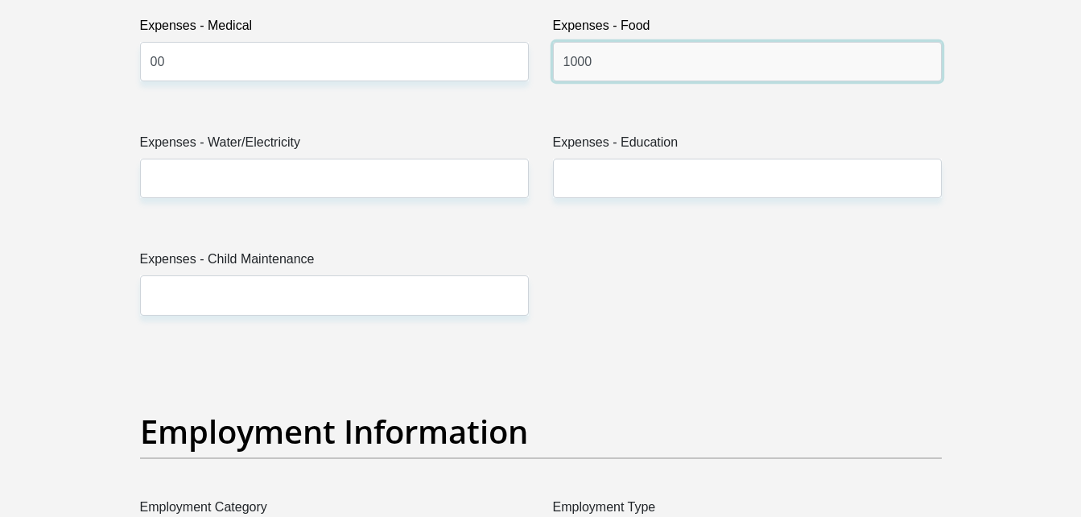
type input "1000"
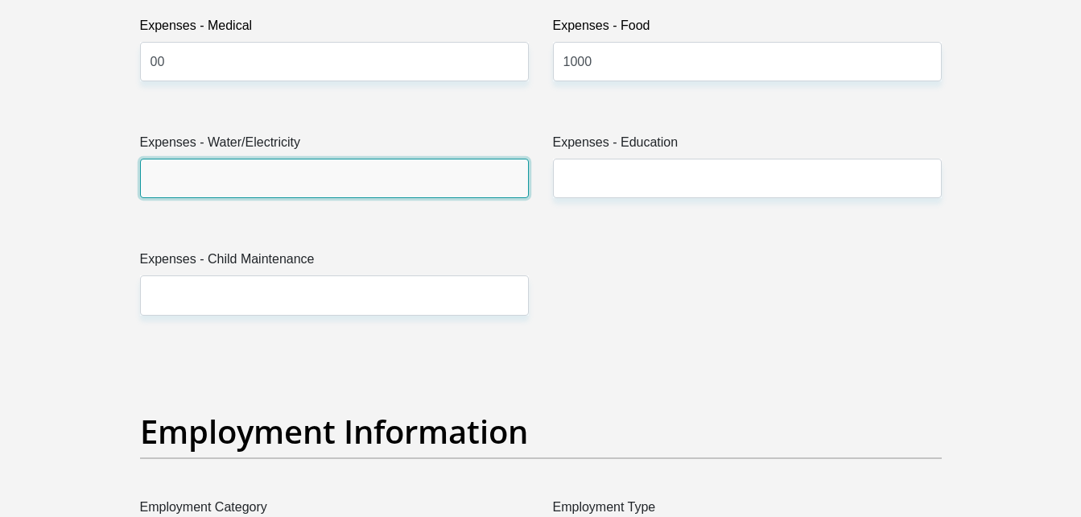
click at [392, 192] on input "Expenses - Water/Electricity" at bounding box center [334, 178] width 389 height 39
type input "00"
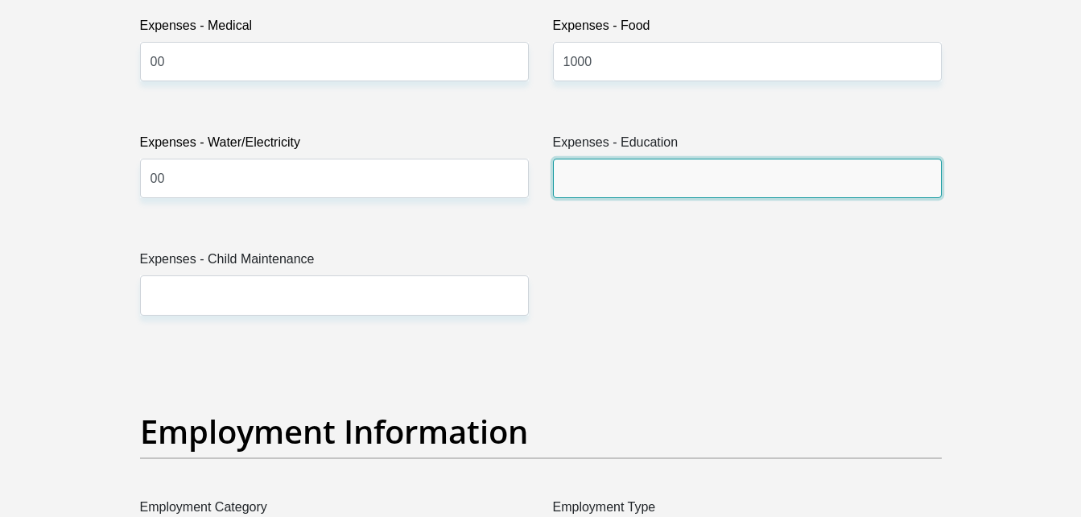
click at [575, 177] on input "Expenses - Education" at bounding box center [747, 178] width 389 height 39
type input "00"
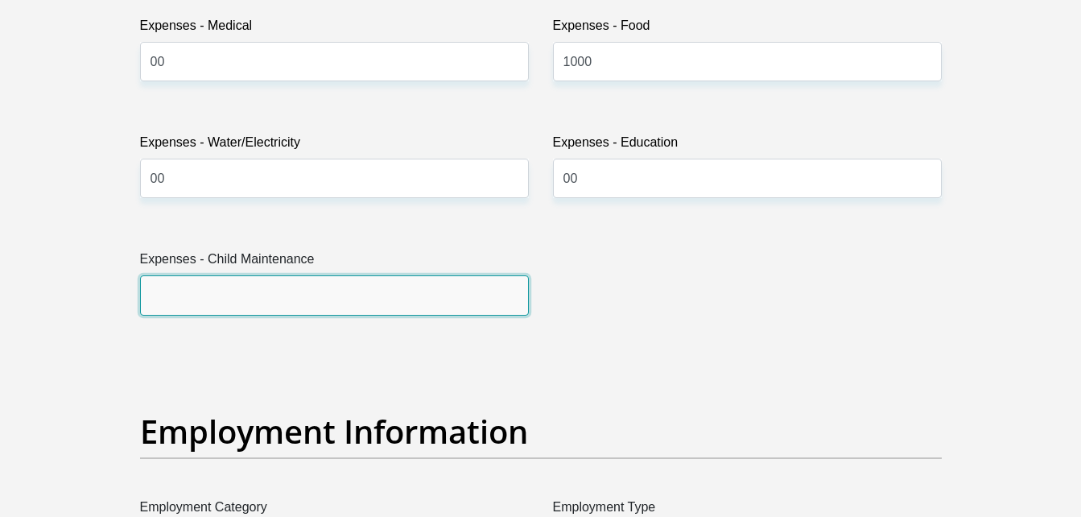
click at [461, 281] on input "Expenses - Child Maintenance" at bounding box center [334, 294] width 389 height 39
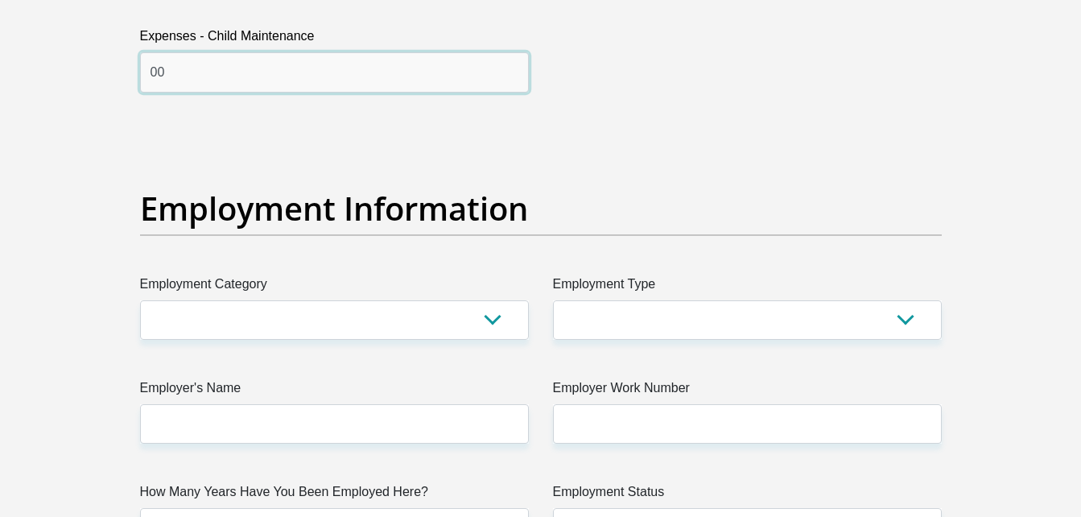
scroll to position [2783, 0]
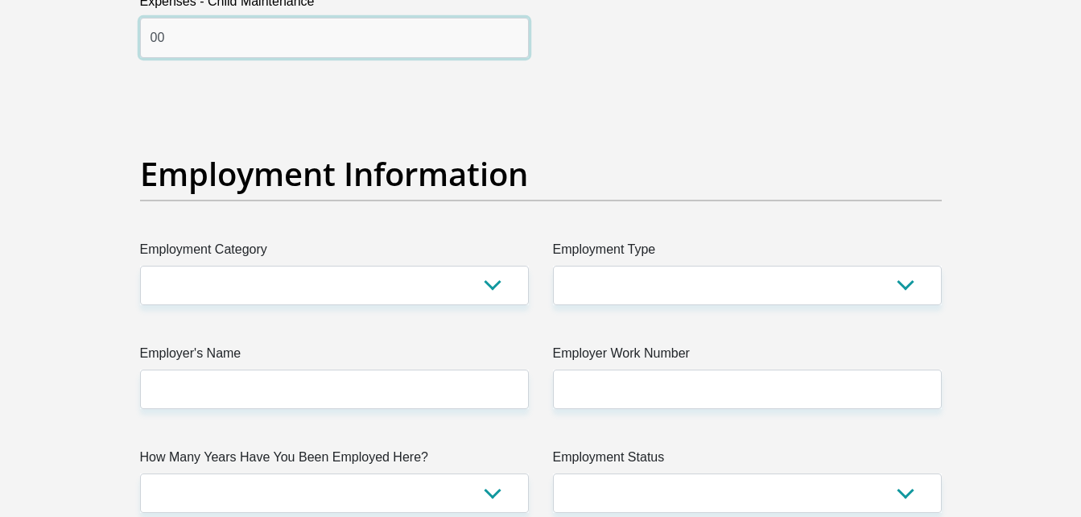
type input "00"
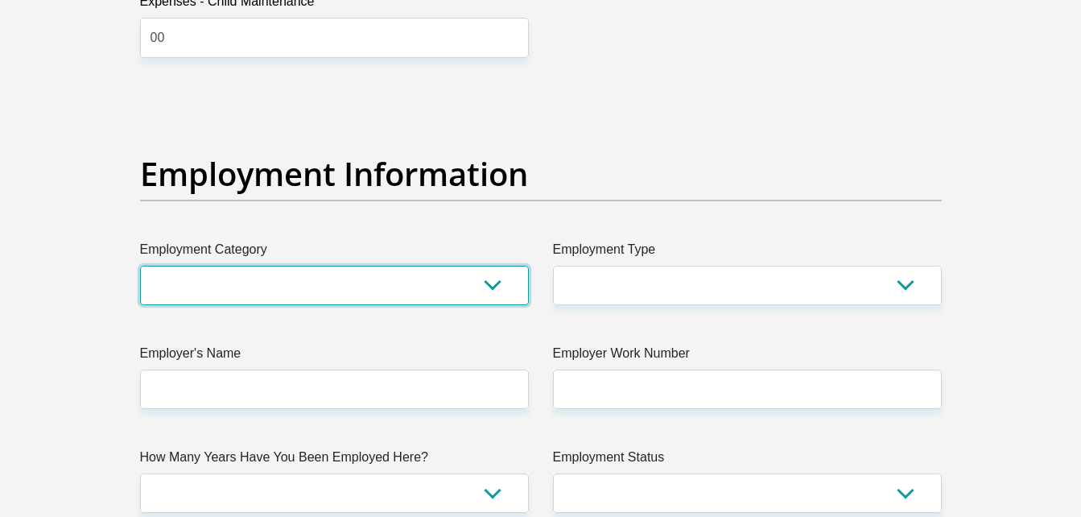
click at [445, 290] on select "AGRICULTURE ALCOHOL & TOBACCO CONSTRUCTION MATERIALS METALLURGY EQUIPMENT FOR R…" at bounding box center [334, 285] width 389 height 39
select select "62"
click at [140, 266] on select "AGRICULTURE ALCOHOL & TOBACCO CONSTRUCTION MATERIALS METALLURGY EQUIPMENT FOR R…" at bounding box center [334, 285] width 389 height 39
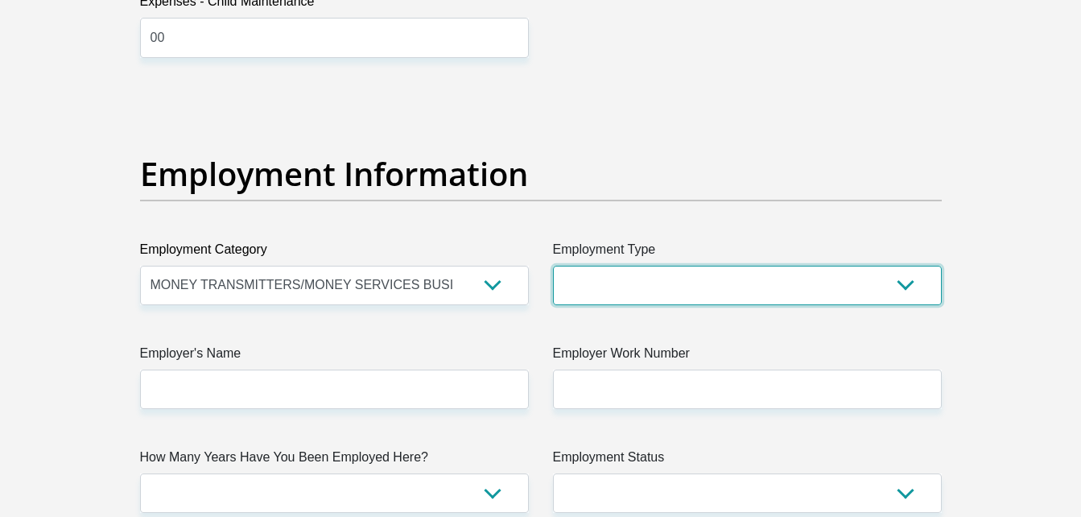
click at [632, 283] on select "College/Lecturer Craft Seller Creative Driver Executive Farmer Forces - Non Com…" at bounding box center [747, 285] width 389 height 39
select select "Manager"
click at [553, 266] on select "College/Lecturer Craft Seller Creative Driver Executive Farmer Forces - Non Com…" at bounding box center [747, 285] width 389 height 39
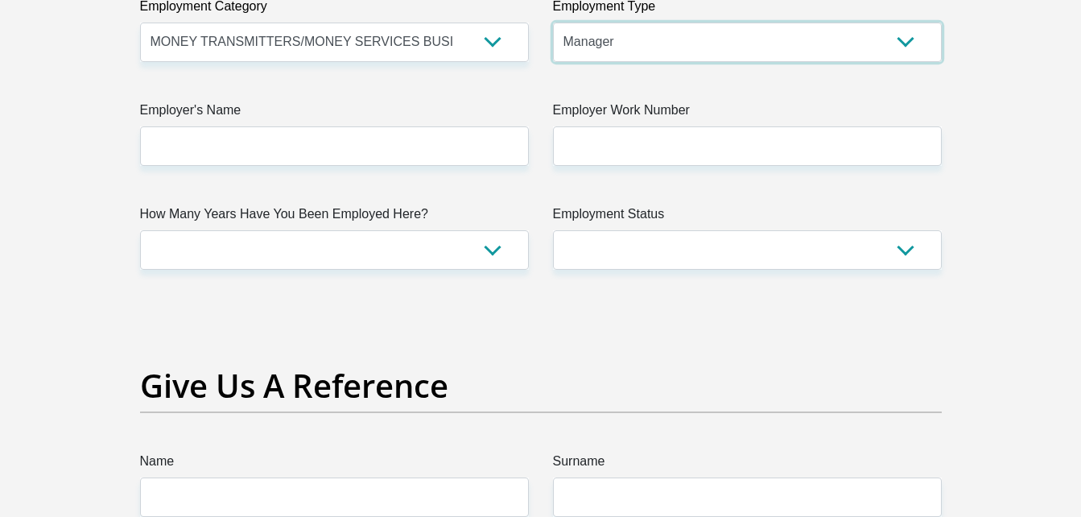
scroll to position [3027, 0]
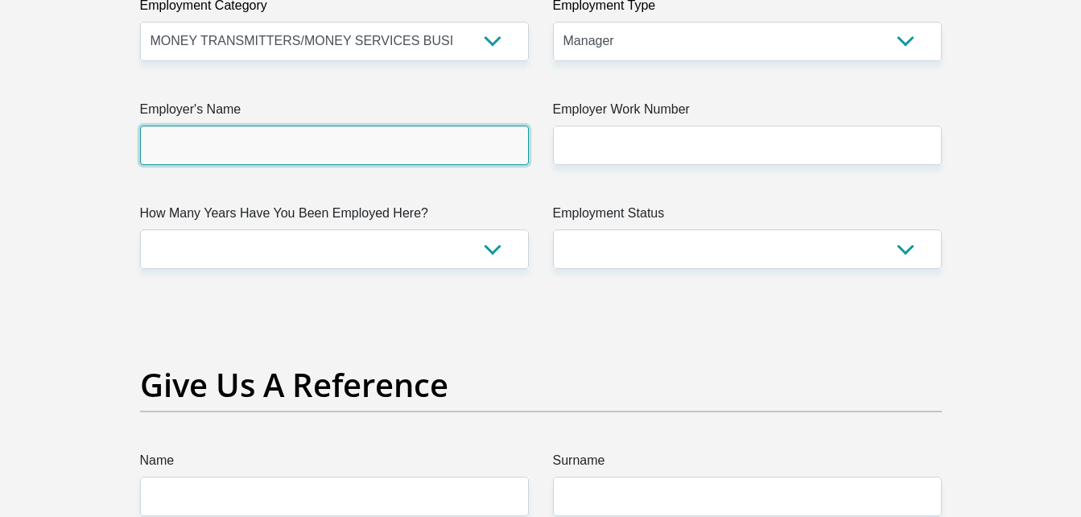
click at [378, 149] on input "Employer's Name" at bounding box center [334, 145] width 389 height 39
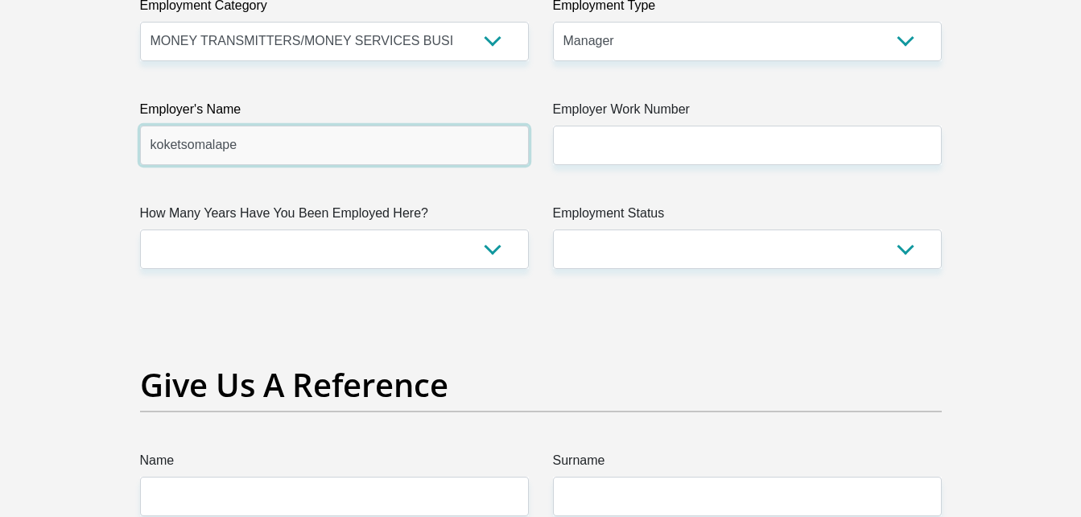
type input "koketsomalape"
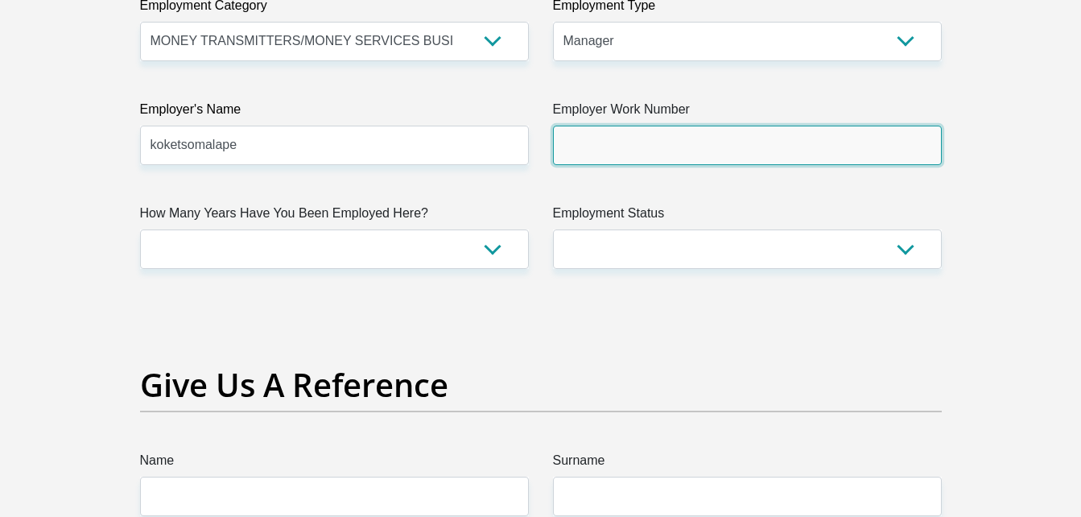
click at [584, 148] on input "Employer Work Number" at bounding box center [747, 145] width 389 height 39
type input "0792144509"
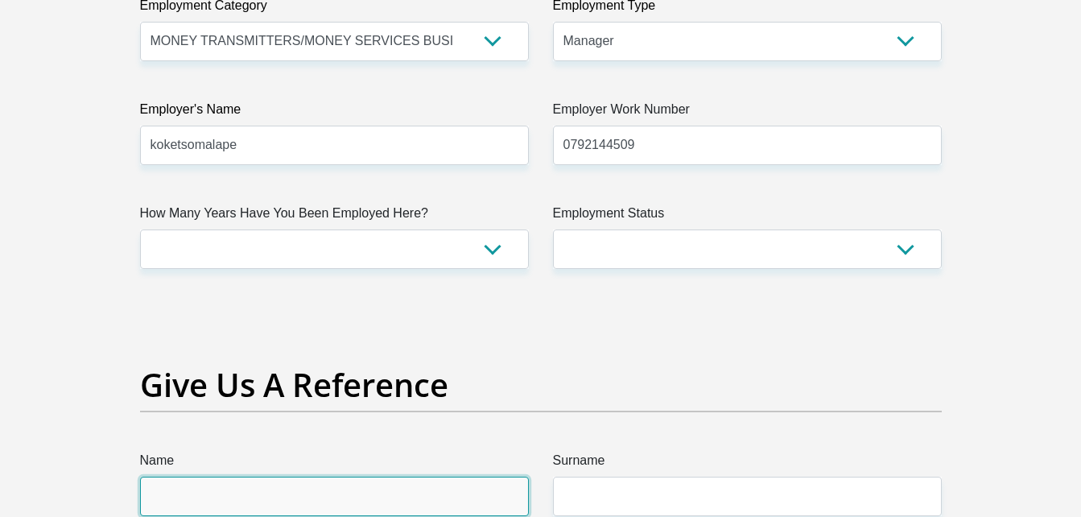
type input "[PERSON_NAME]"
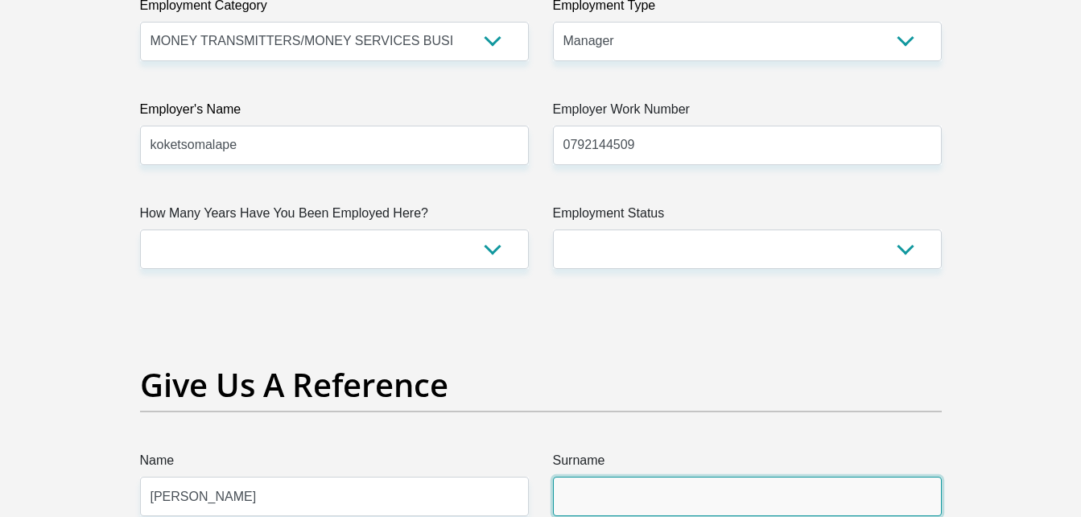
type input "Motchabane"
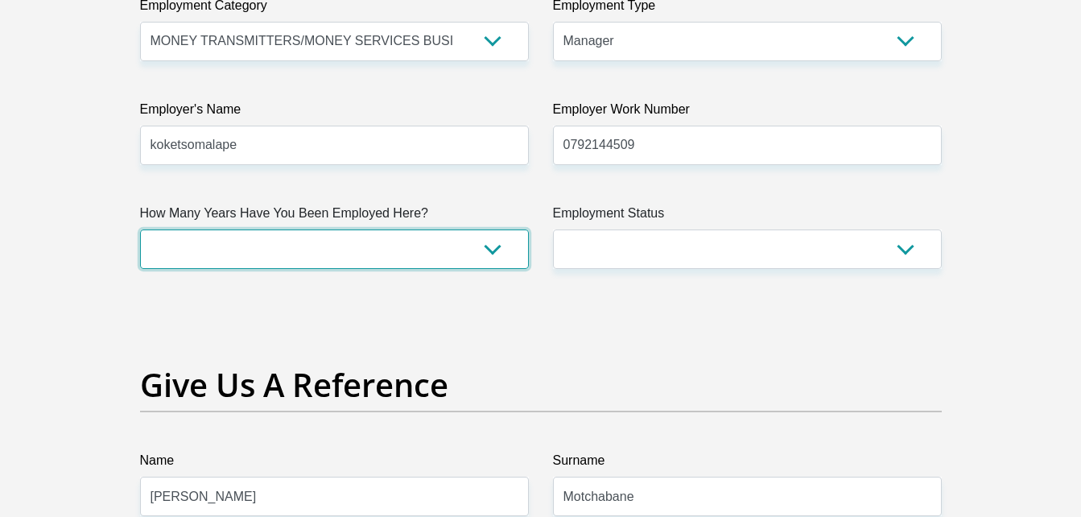
click at [489, 243] on select "less than 1 year 1-3 years 3-5 years 5+ years" at bounding box center [334, 248] width 389 height 39
select select "24"
click at [140, 229] on select "less than 1 year 1-3 years 3-5 years 5+ years" at bounding box center [334, 248] width 389 height 39
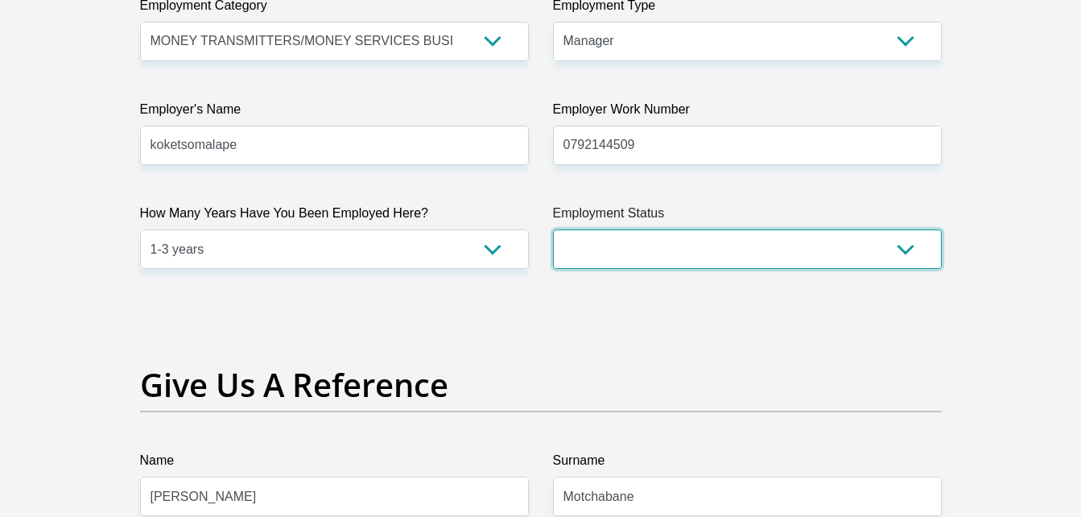
click at [650, 269] on select "Permanent/Full-time Part-time/Casual [DEMOGRAPHIC_DATA] Worker Self-Employed Ho…" at bounding box center [747, 248] width 389 height 39
select select "2"
click at [553, 229] on select "Permanent/Full-time Part-time/Casual [DEMOGRAPHIC_DATA] Worker Self-Employed Ho…" at bounding box center [747, 248] width 389 height 39
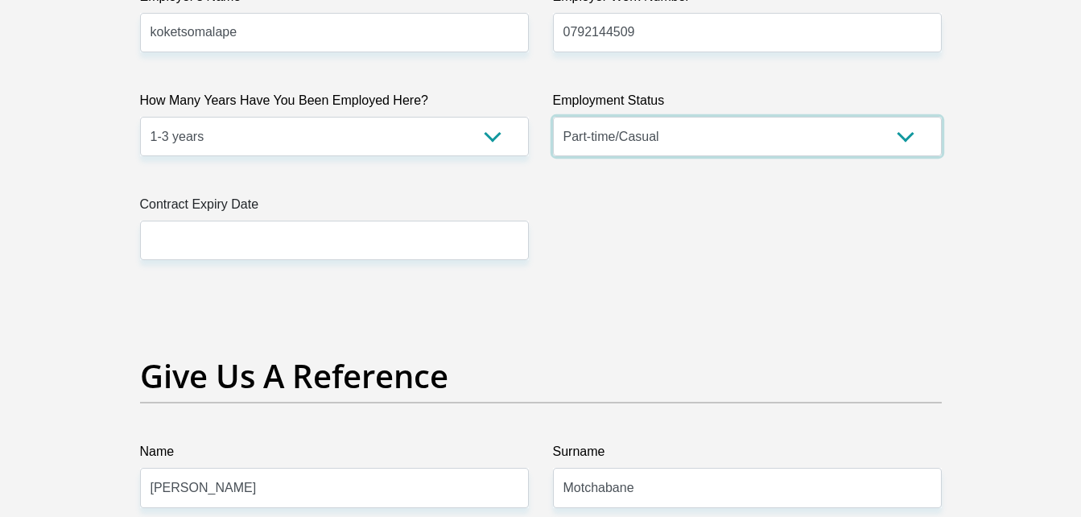
scroll to position [3141, 0]
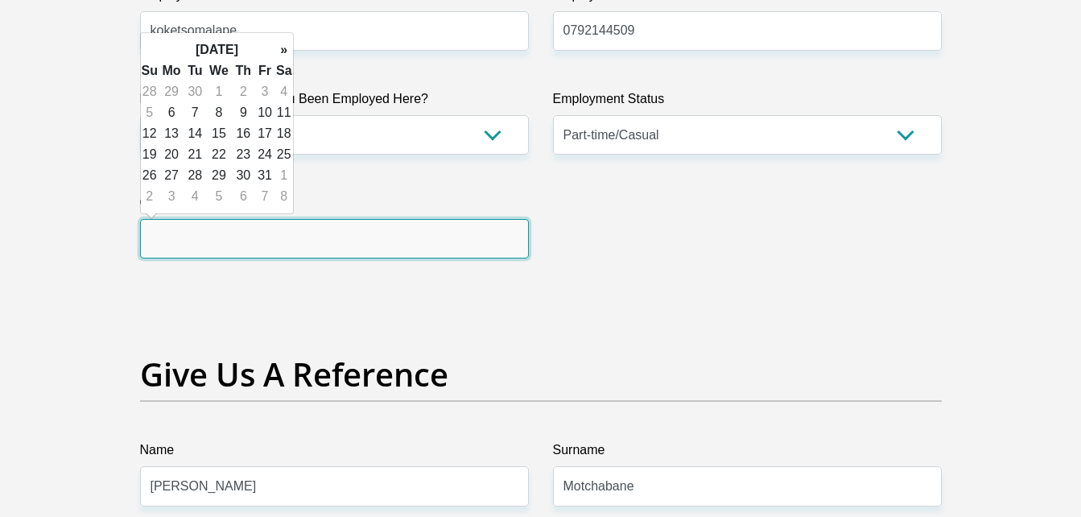
click at [442, 242] on input "text" at bounding box center [334, 238] width 389 height 39
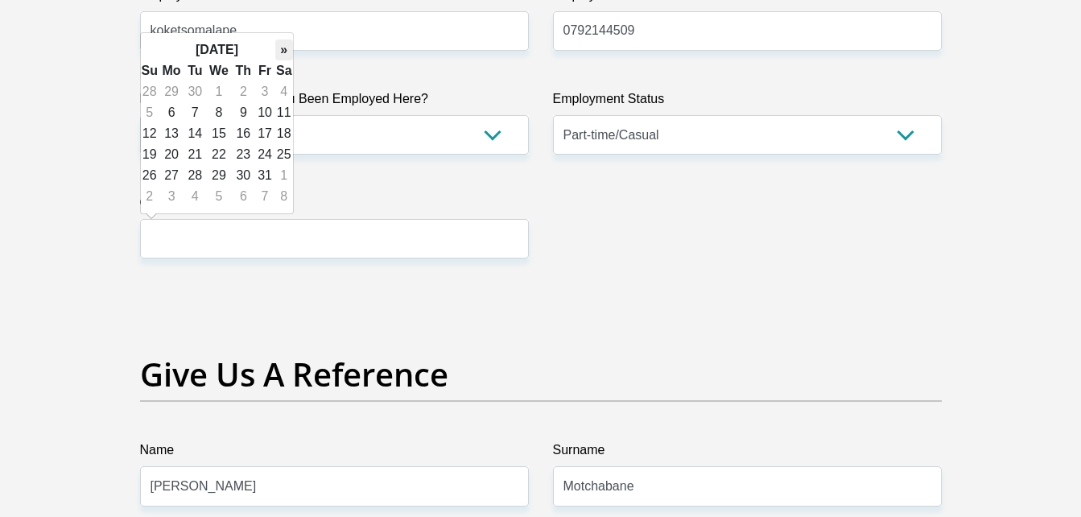
click at [283, 52] on th "»" at bounding box center [284, 49] width 18 height 21
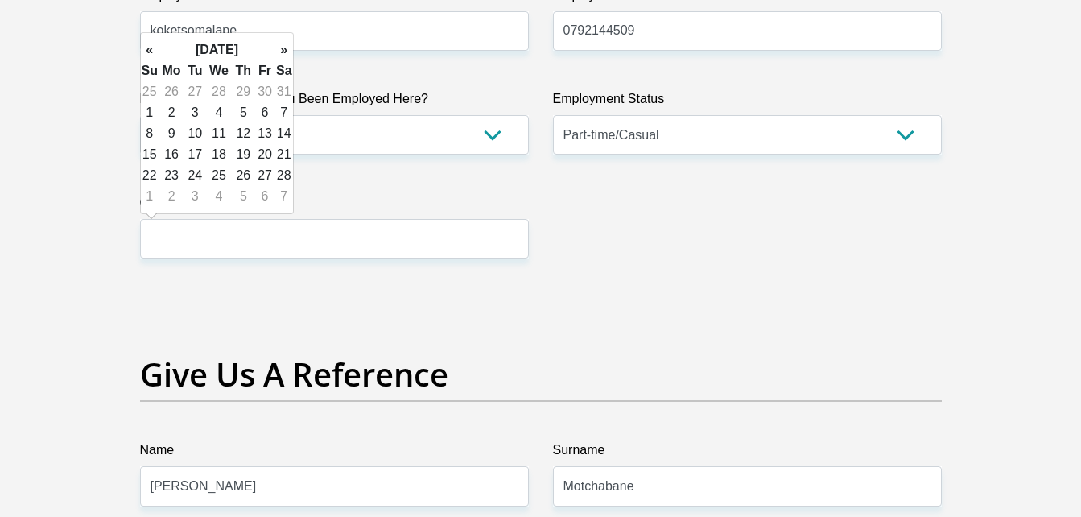
click at [283, 52] on th "»" at bounding box center [284, 49] width 18 height 21
click at [283, 55] on th "»" at bounding box center [284, 49] width 18 height 21
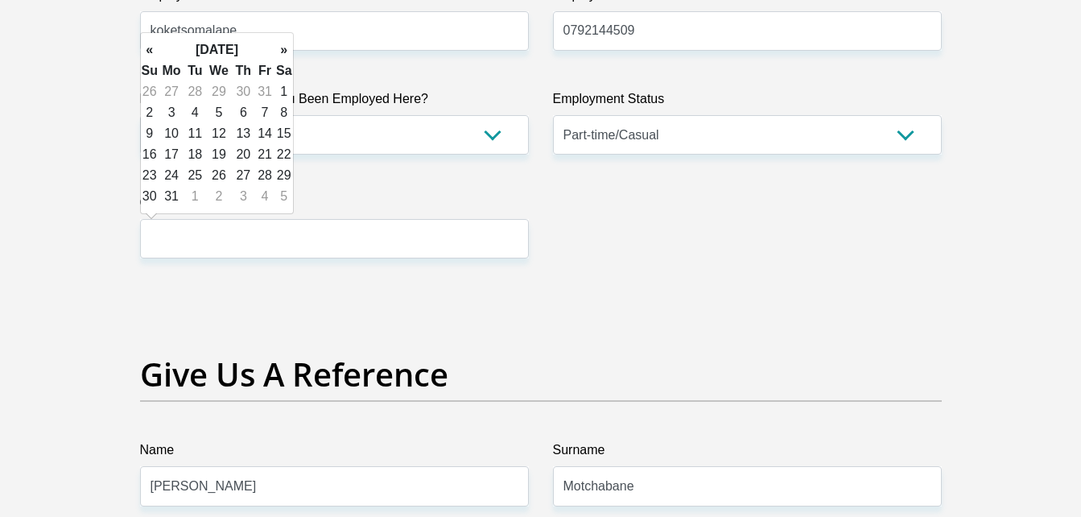
click at [283, 55] on th "»" at bounding box center [284, 49] width 18 height 21
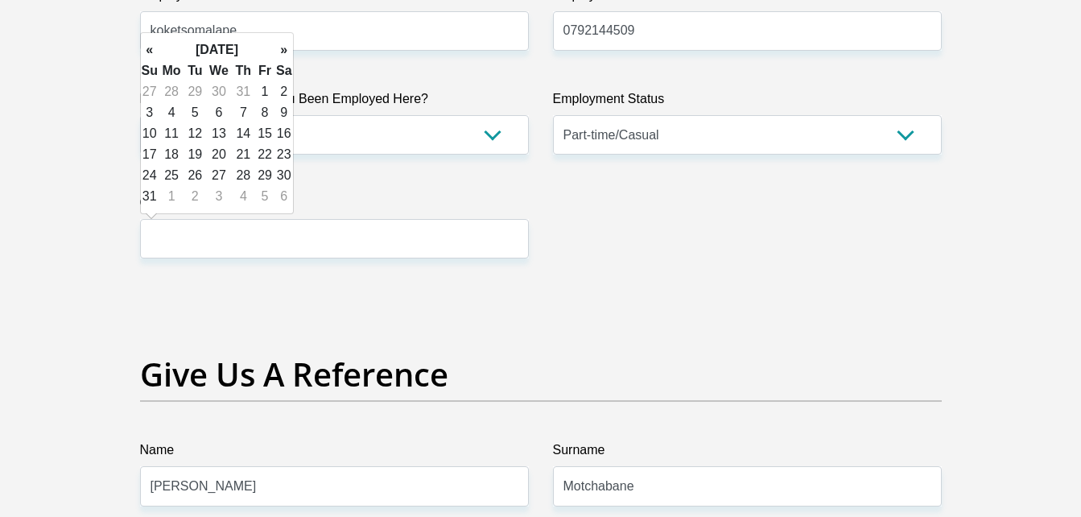
click at [283, 55] on th "»" at bounding box center [284, 49] width 18 height 21
click at [198, 148] on td "23" at bounding box center [194, 154] width 21 height 21
type input "[DATE]"
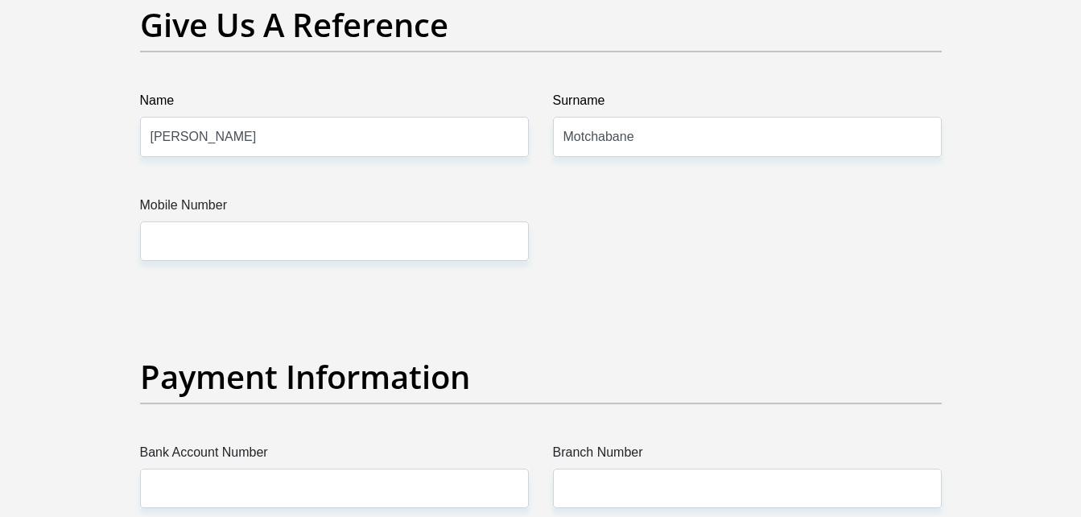
scroll to position [3516, 0]
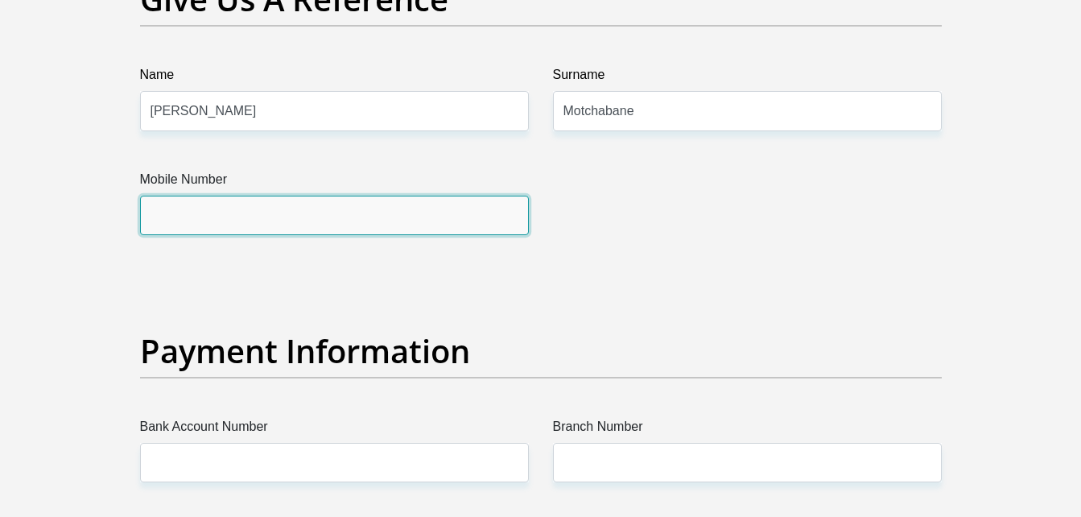
click at [289, 221] on input "Mobile Number" at bounding box center [334, 215] width 389 height 39
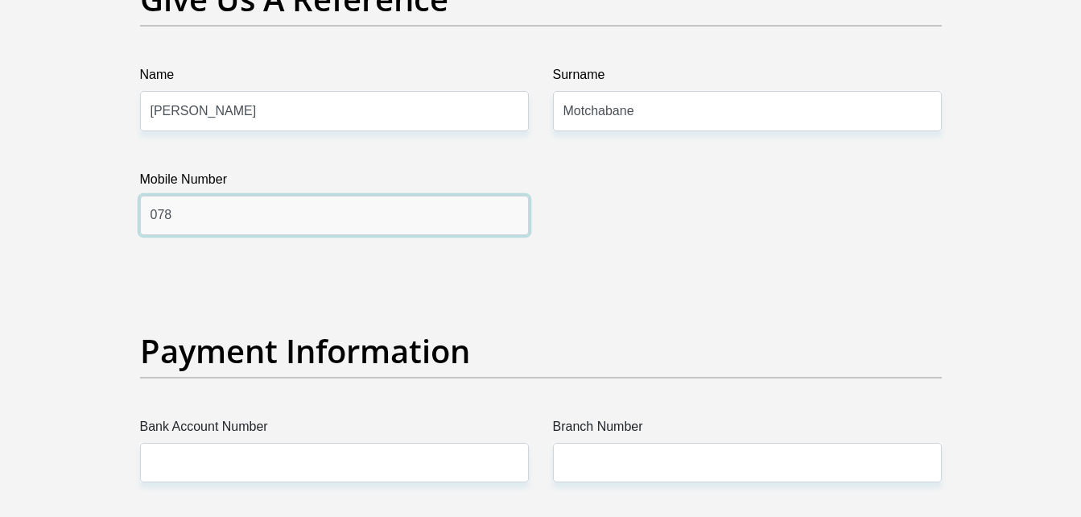
type input "0781209764"
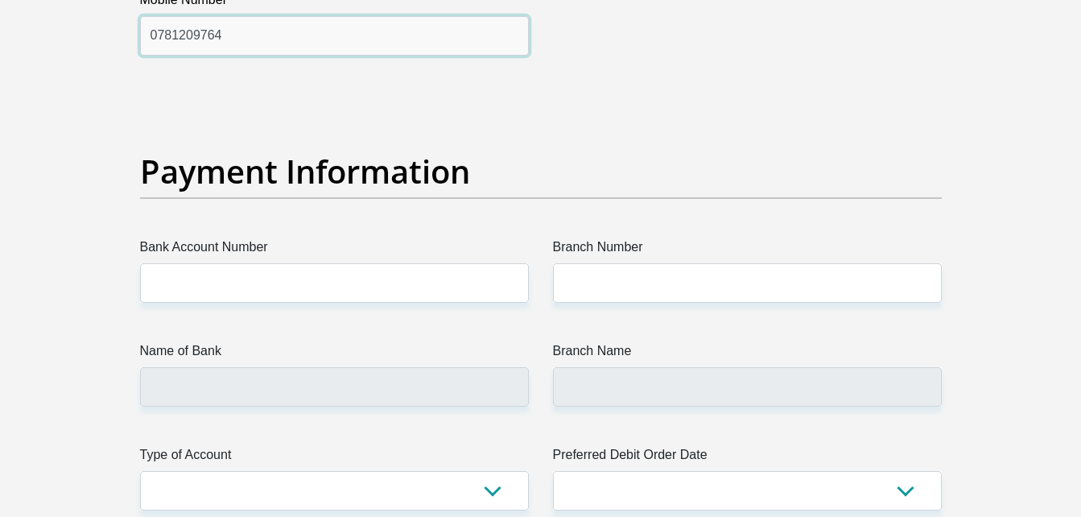
scroll to position [3705, 0]
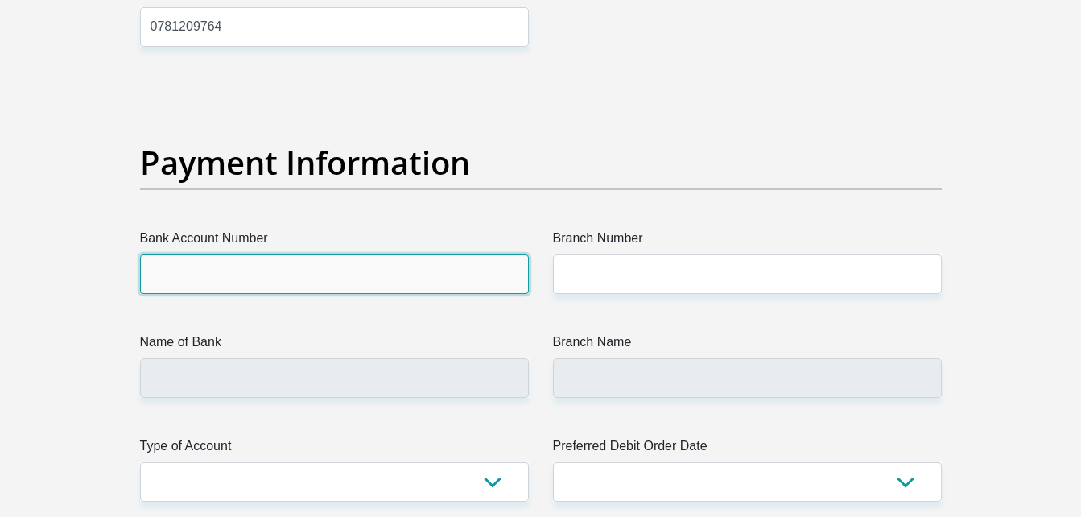
click at [266, 264] on input "Bank Account Number" at bounding box center [334, 273] width 389 height 39
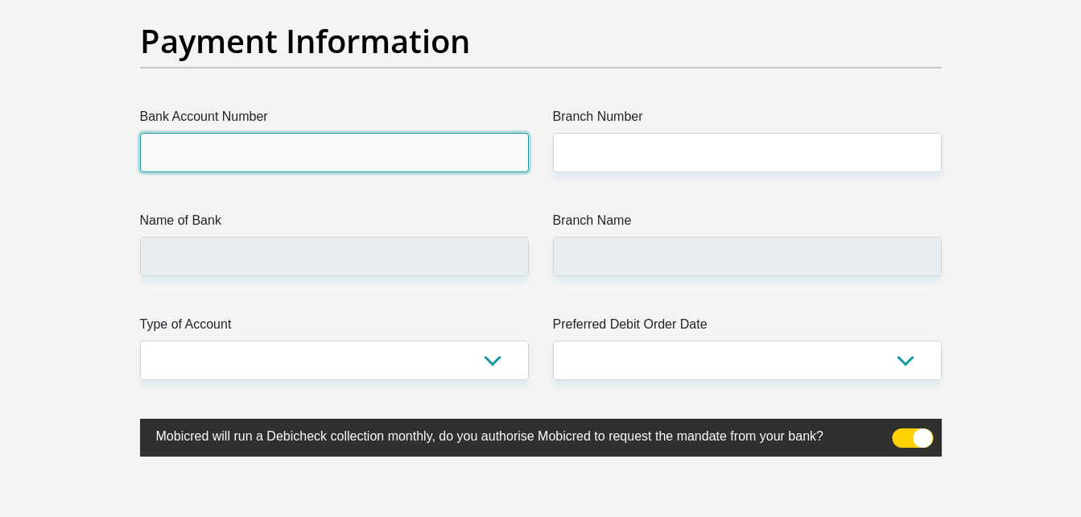
scroll to position [3803, 0]
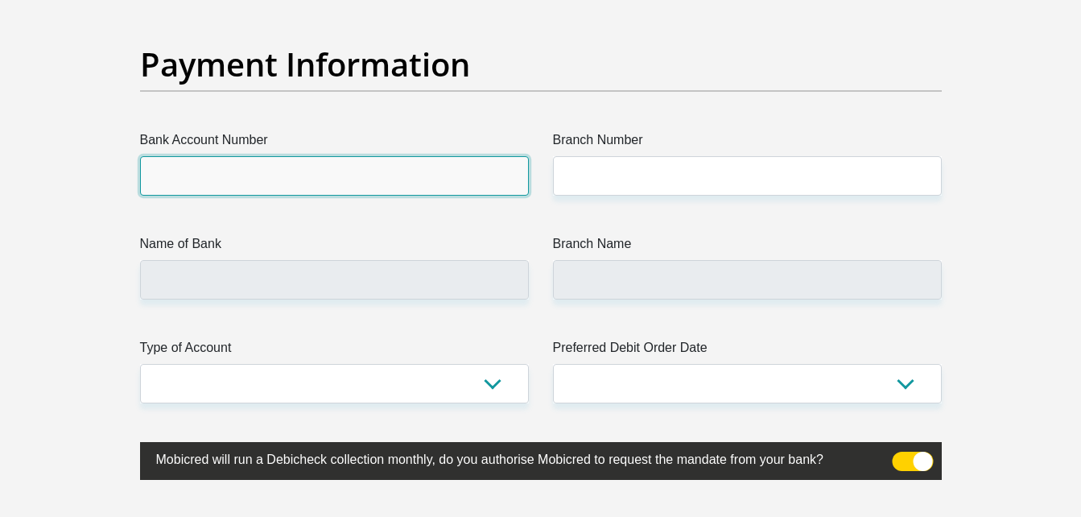
paste input "9395770872"
type input "9395770872"
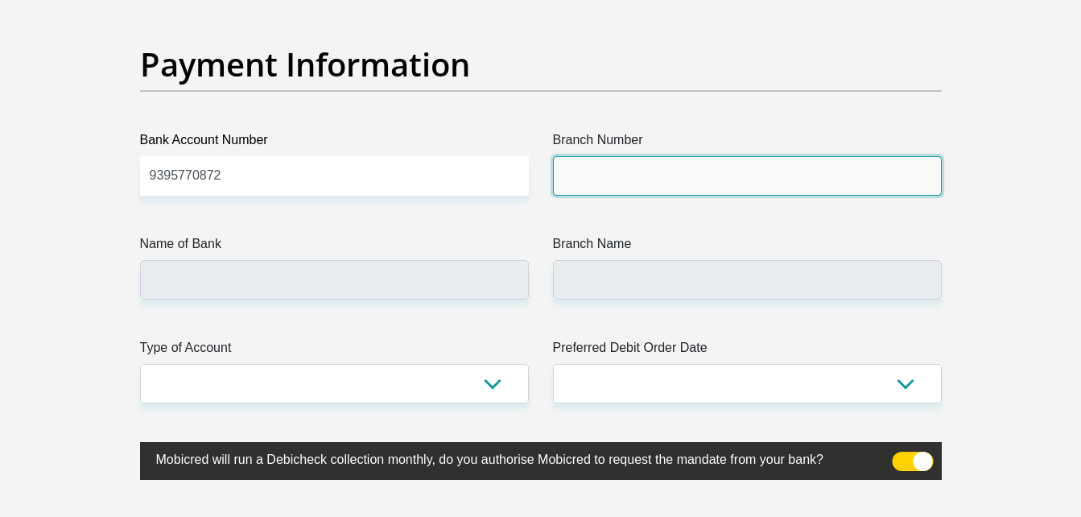
click at [609, 188] on input "Branch Number" at bounding box center [747, 175] width 389 height 39
click at [607, 179] on input "Branch Number" at bounding box center [747, 175] width 389 height 39
paste input "632005"
type input "632005"
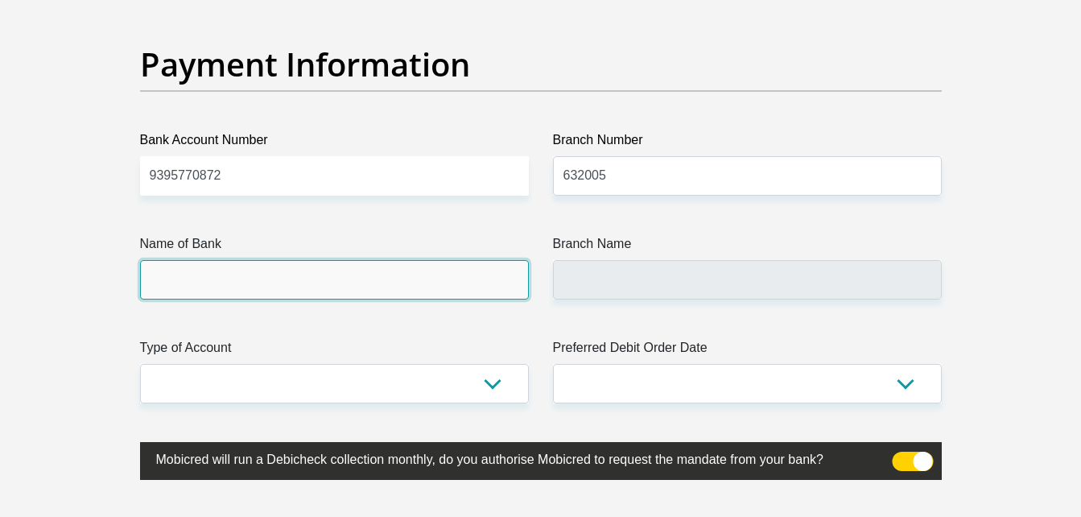
click at [455, 266] on input "Name of Bank" at bounding box center [334, 279] width 389 height 39
type input "ABSA BANK"
type input "ABSA ELECTRONIC SETTLEMENT CNT"
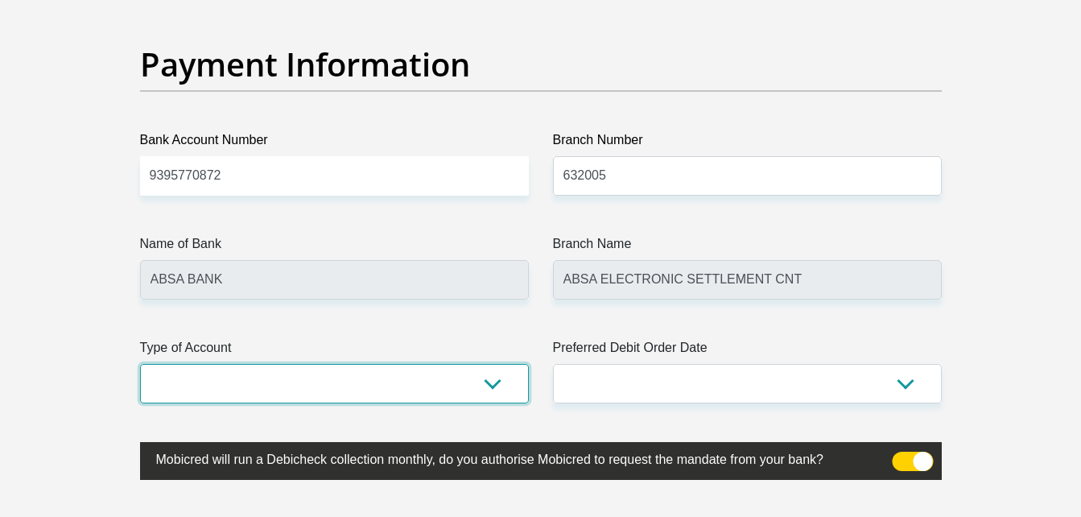
click at [387, 382] on select "Cheque Savings" at bounding box center [334, 383] width 389 height 39
select select "SAV"
click at [140, 364] on select "Cheque Savings" at bounding box center [334, 383] width 389 height 39
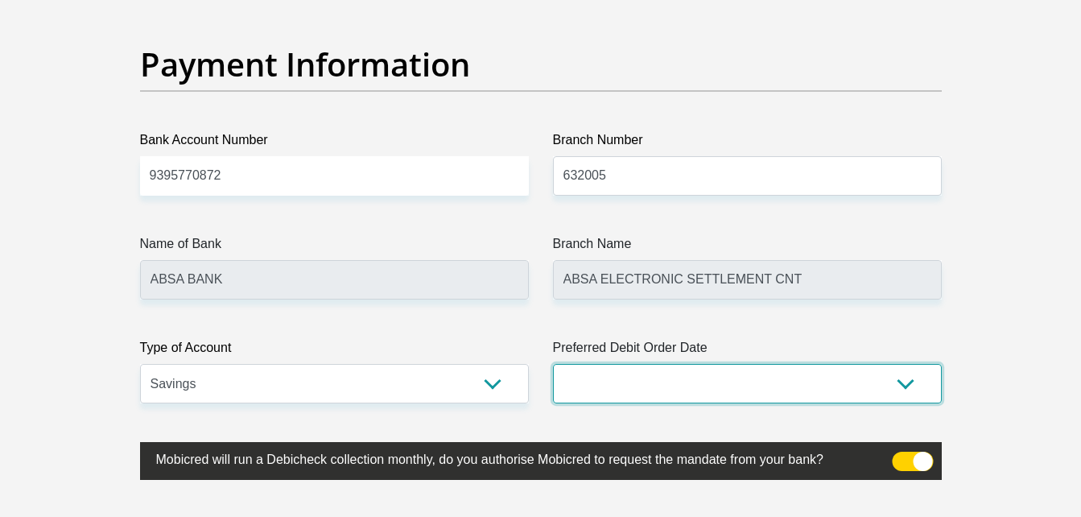
click at [617, 374] on select "1st 2nd 3rd 4th 5th 7th 18th 19th 20th 21st 22nd 23rd 24th 25th 26th 27th 28th …" at bounding box center [747, 383] width 389 height 39
select select "30"
click at [553, 364] on select "1st 2nd 3rd 4th 5th 7th 18th 19th 20th 21st 22nd 23rd 24th 25th 26th 27th 28th …" at bounding box center [747, 383] width 389 height 39
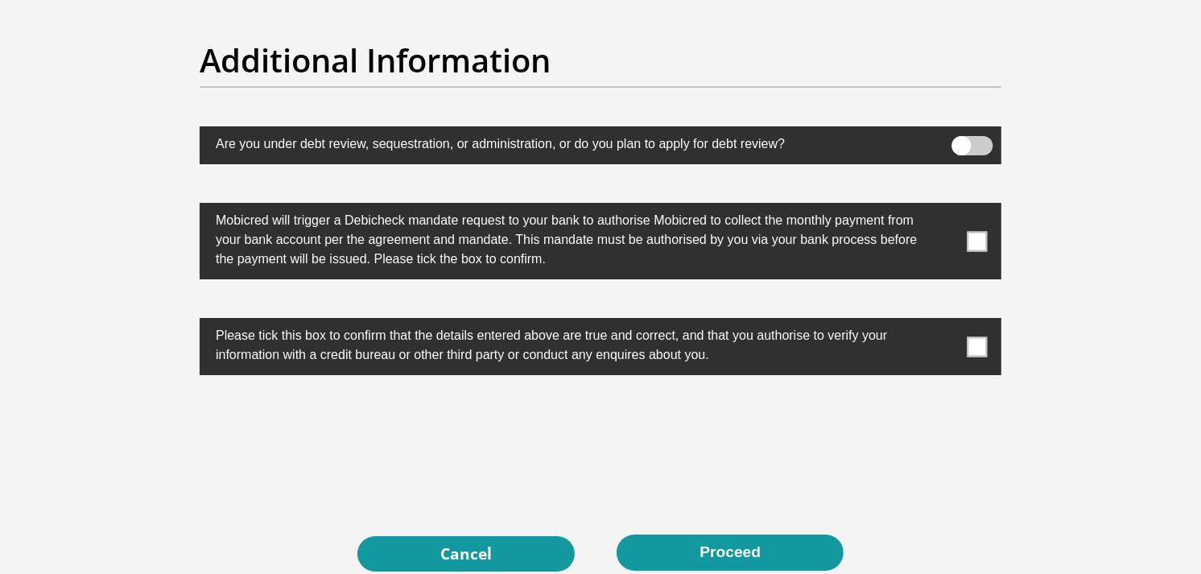
scroll to position [5134, 0]
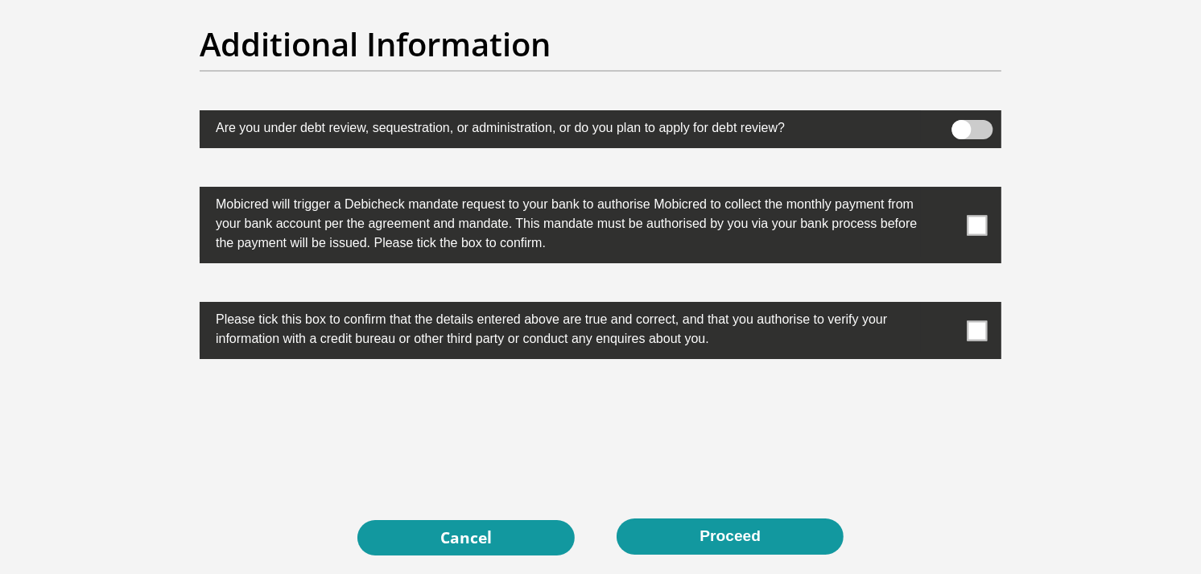
click at [972, 331] on span at bounding box center [978, 330] width 20 height 20
click at [945, 306] on input "checkbox" at bounding box center [945, 306] width 0 height 0
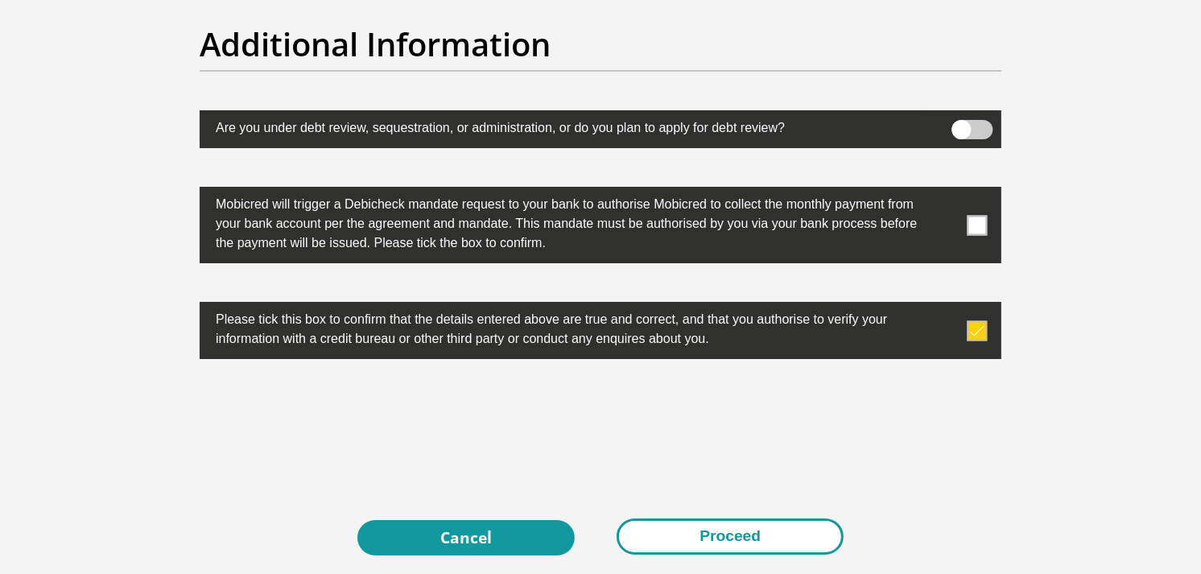
click at [638, 516] on button "Proceed" at bounding box center [730, 536] width 227 height 36
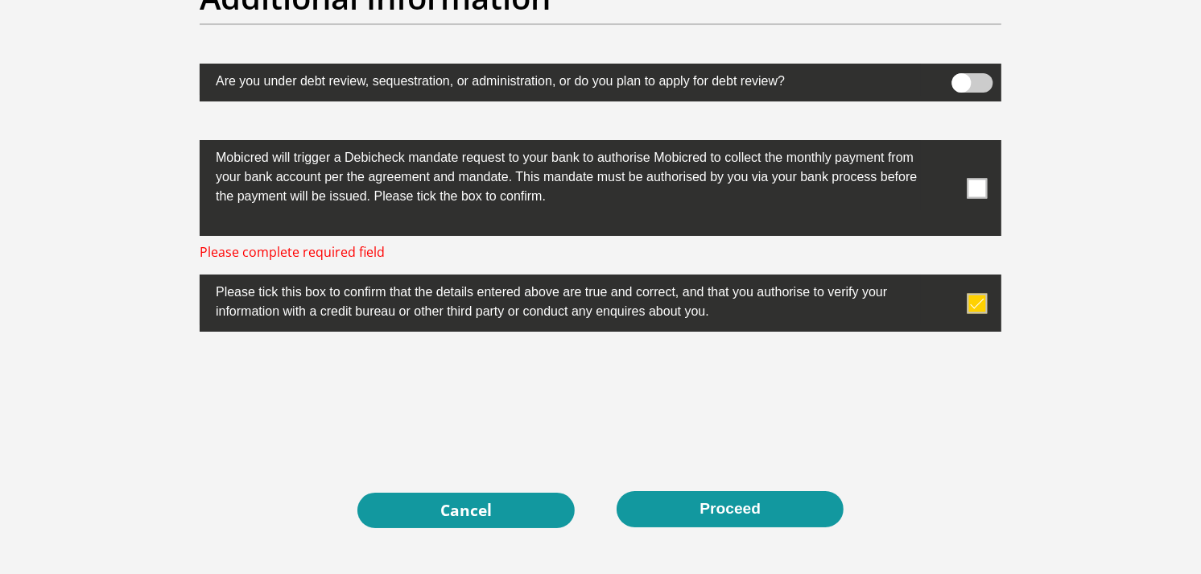
scroll to position [5182, 0]
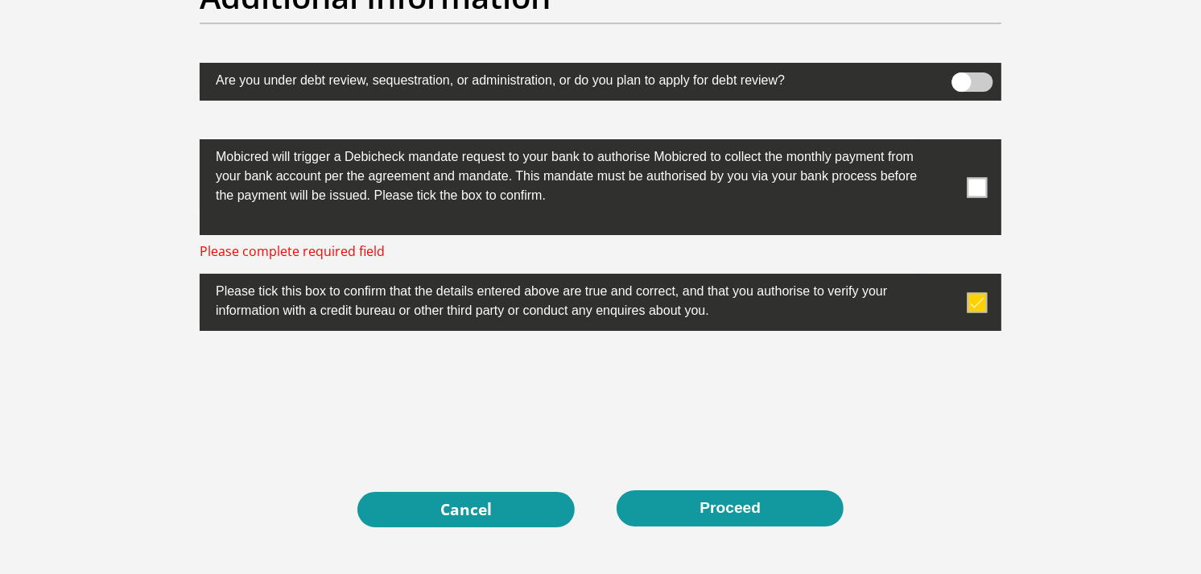
click at [968, 189] on span at bounding box center [978, 187] width 20 height 20
click at [945, 143] on input "checkbox" at bounding box center [945, 143] width 0 height 0
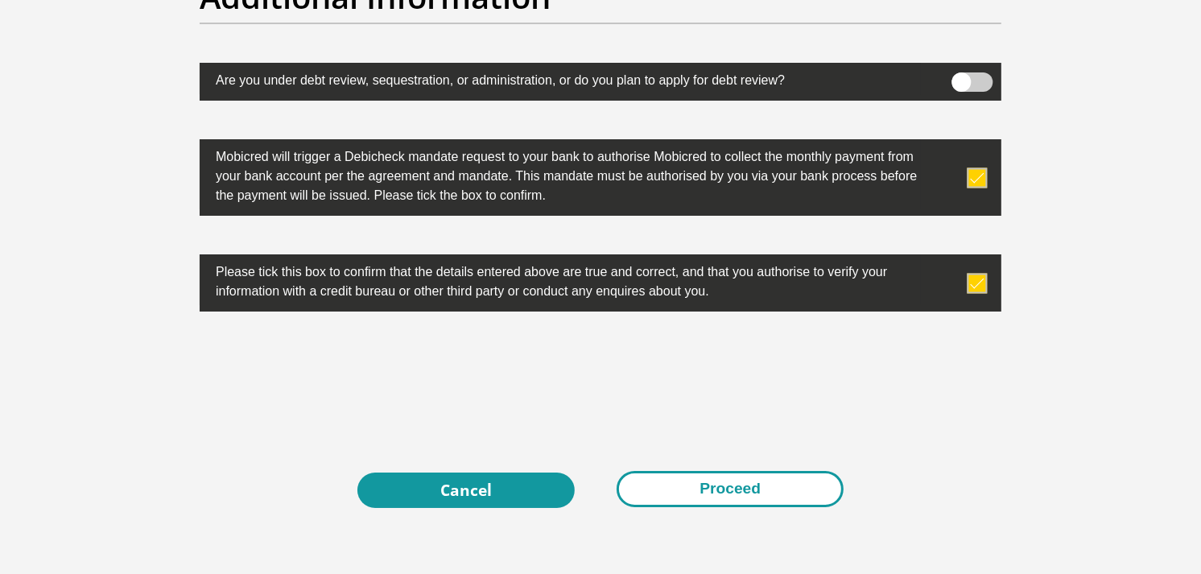
click at [708, 476] on button "Proceed" at bounding box center [730, 489] width 227 height 36
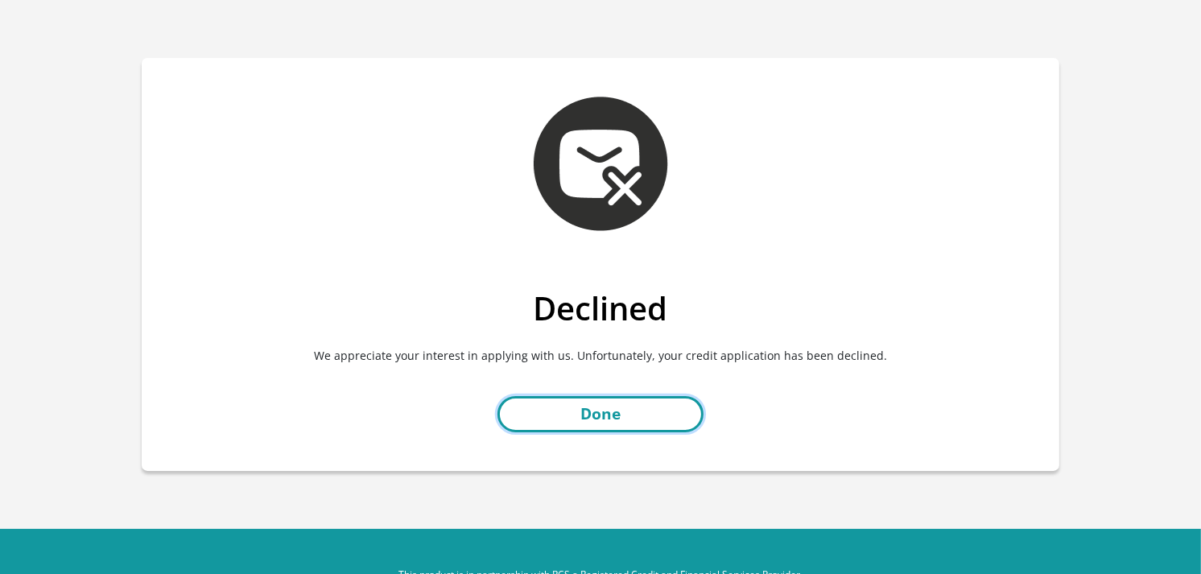
click at [641, 403] on link "Done" at bounding box center [600, 414] width 206 height 36
